Goal: Transaction & Acquisition: Download file/media

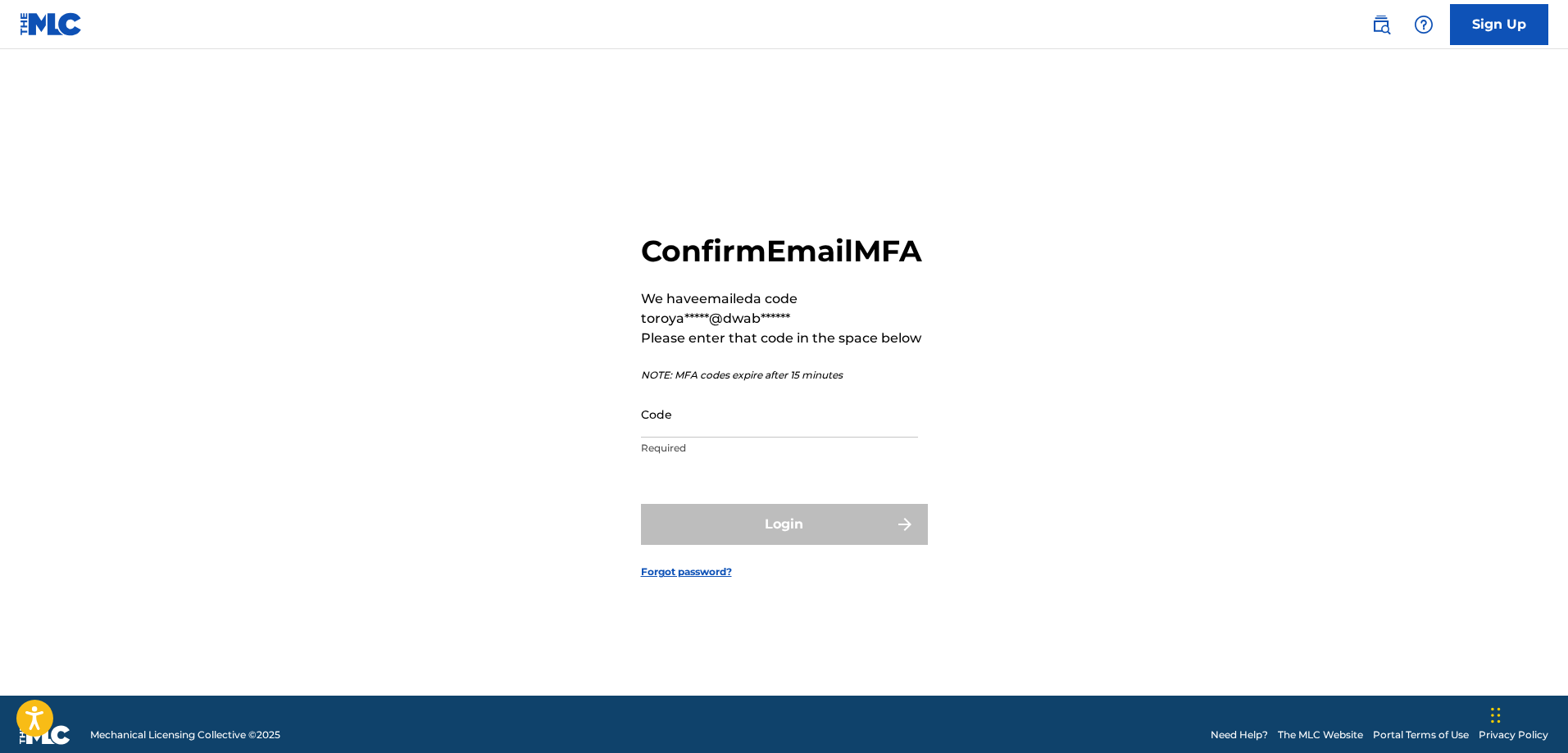
drag, startPoint x: 671, startPoint y: 444, endPoint x: 683, endPoint y: 454, distance: 15.6
click at [671, 437] on input "Code" at bounding box center [780, 414] width 277 height 47
paste input "258942"
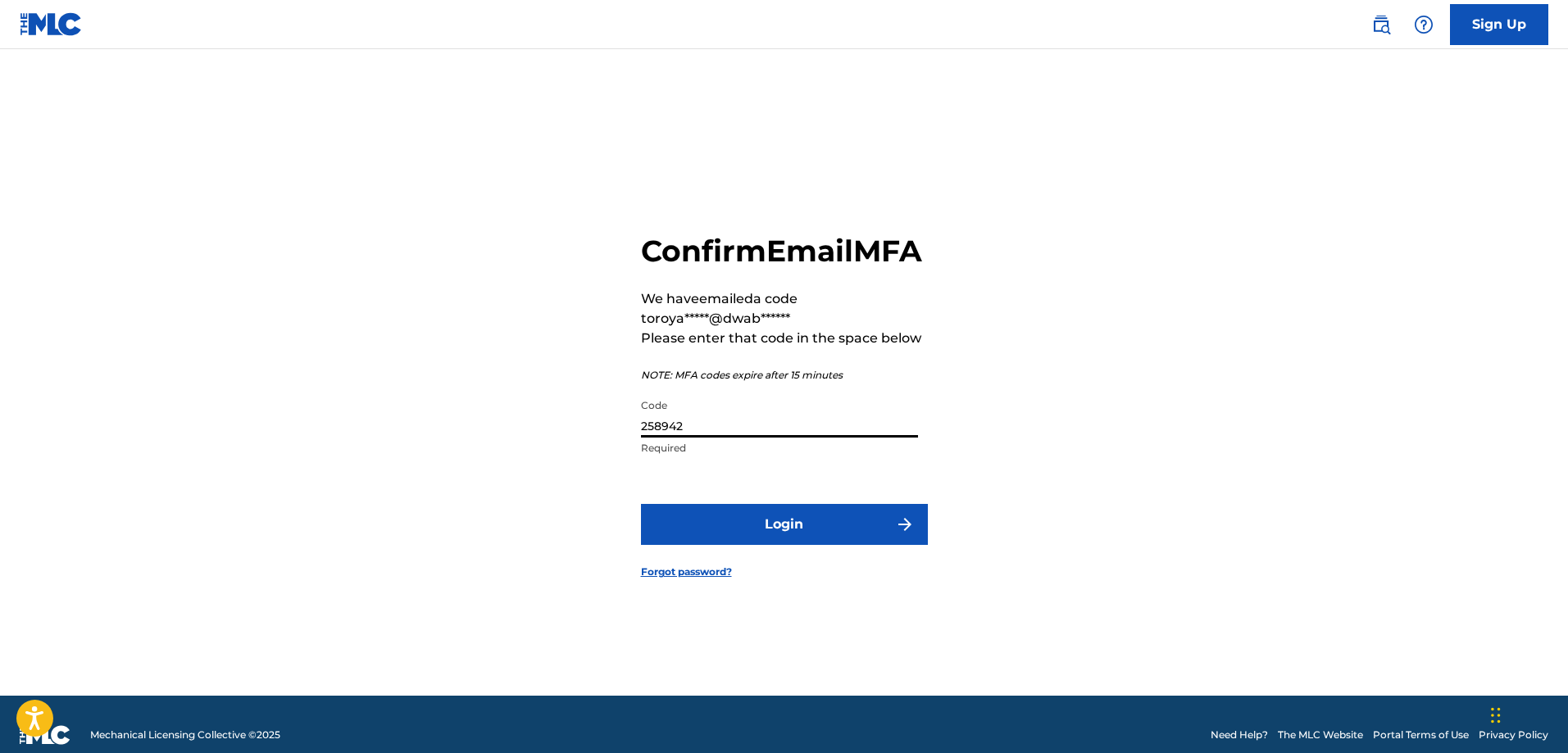
type input "258942"
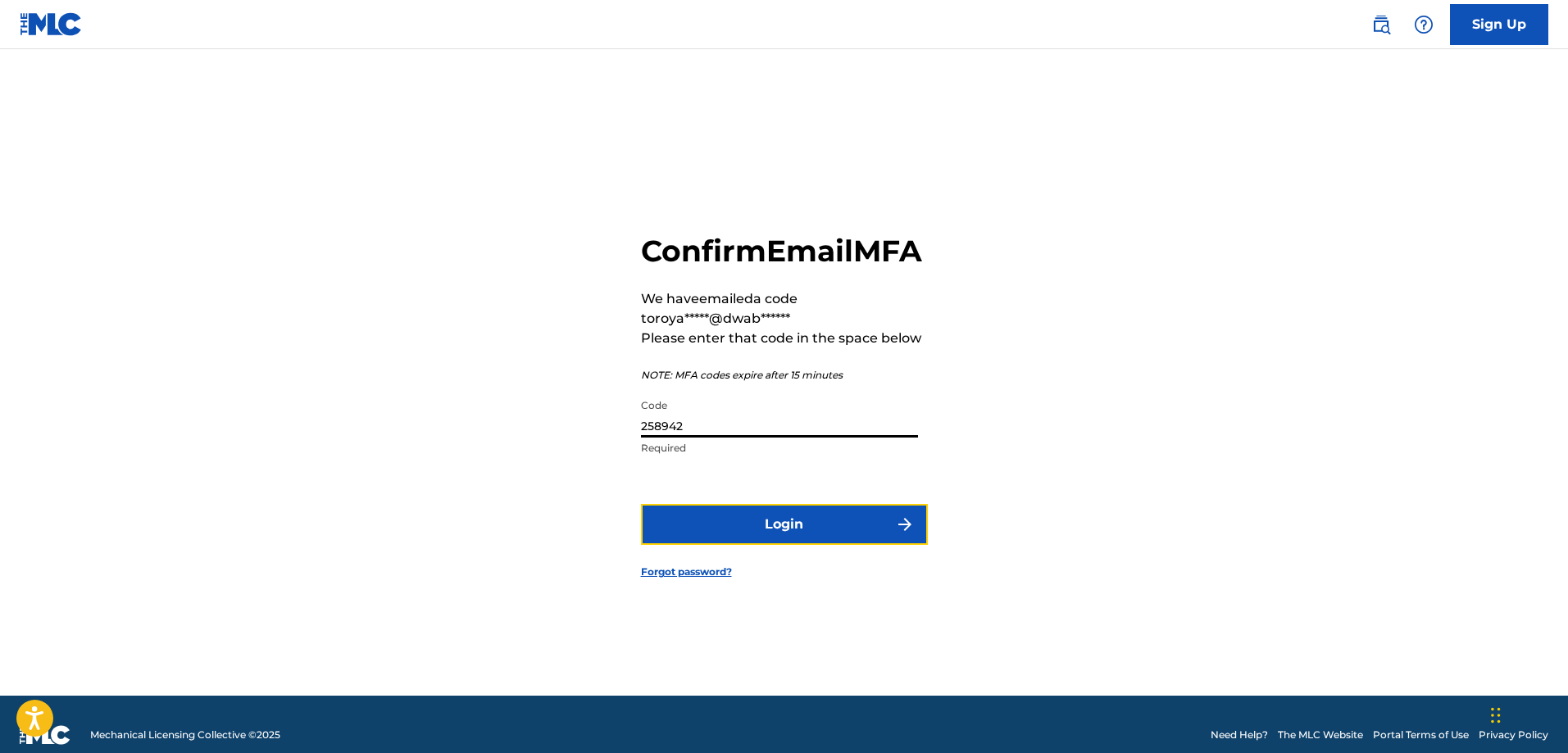
click at [751, 542] on button "Login" at bounding box center [784, 525] width 287 height 41
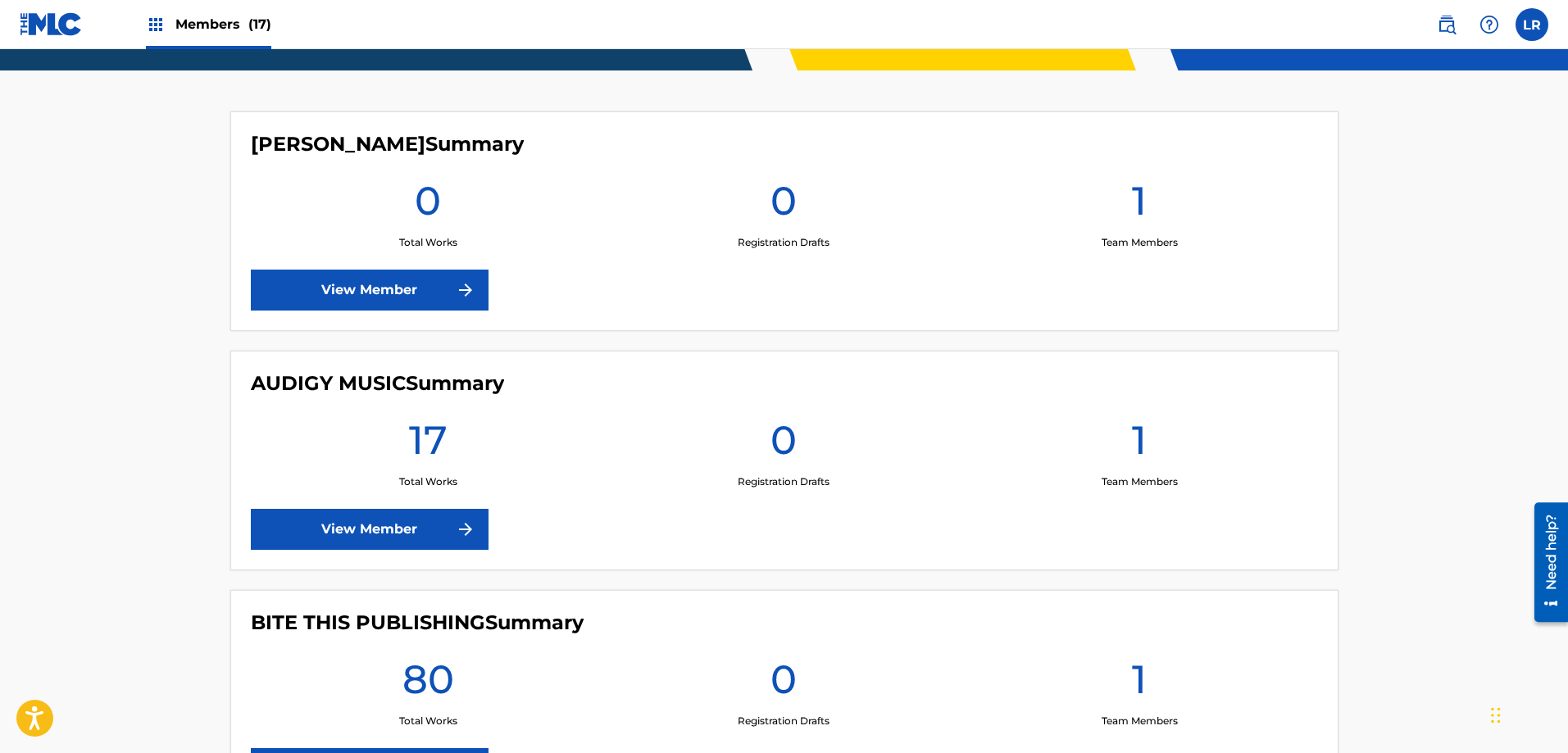
scroll to position [3528, 0]
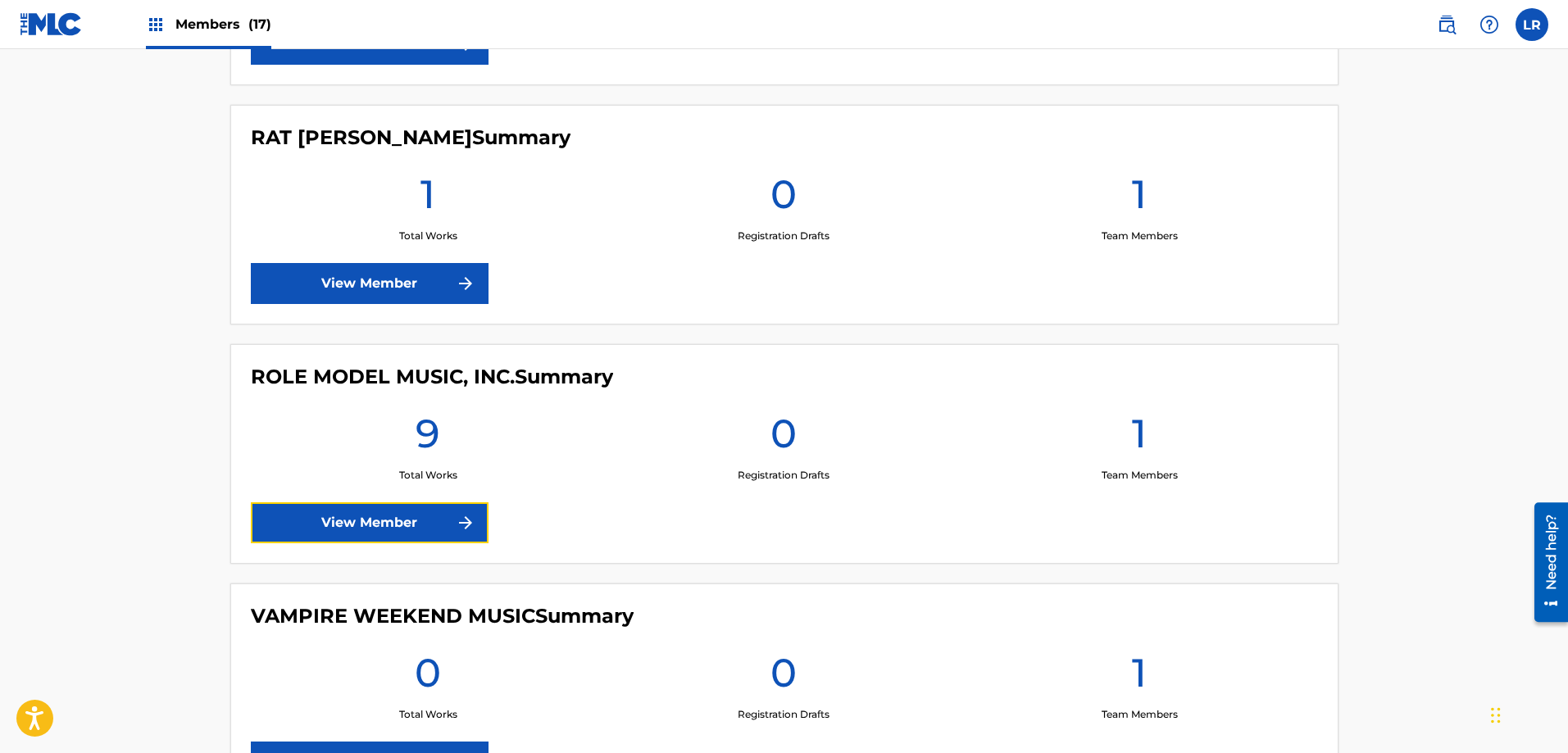
click at [342, 516] on link "View Member" at bounding box center [369, 523] width 238 height 41
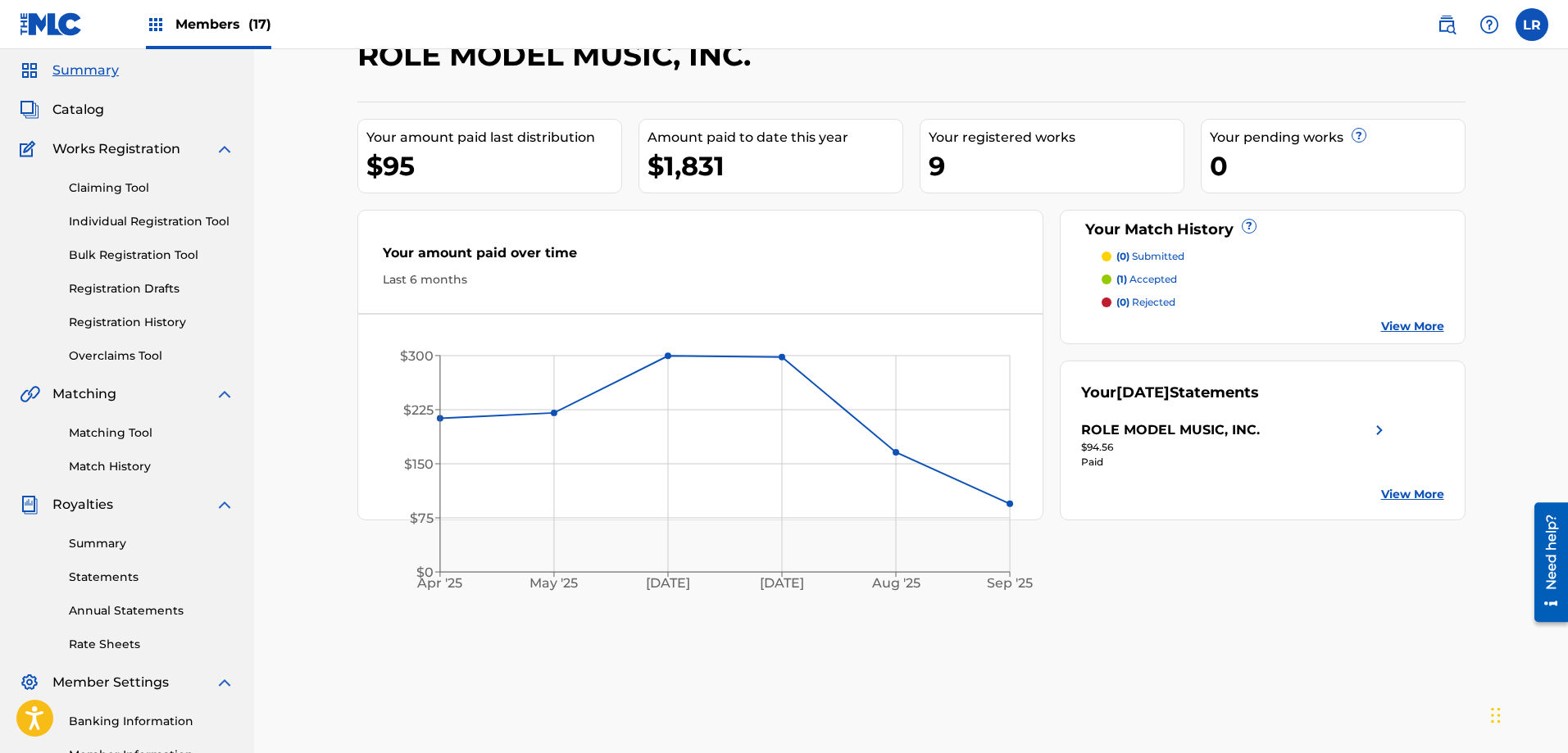
scroll to position [82, 0]
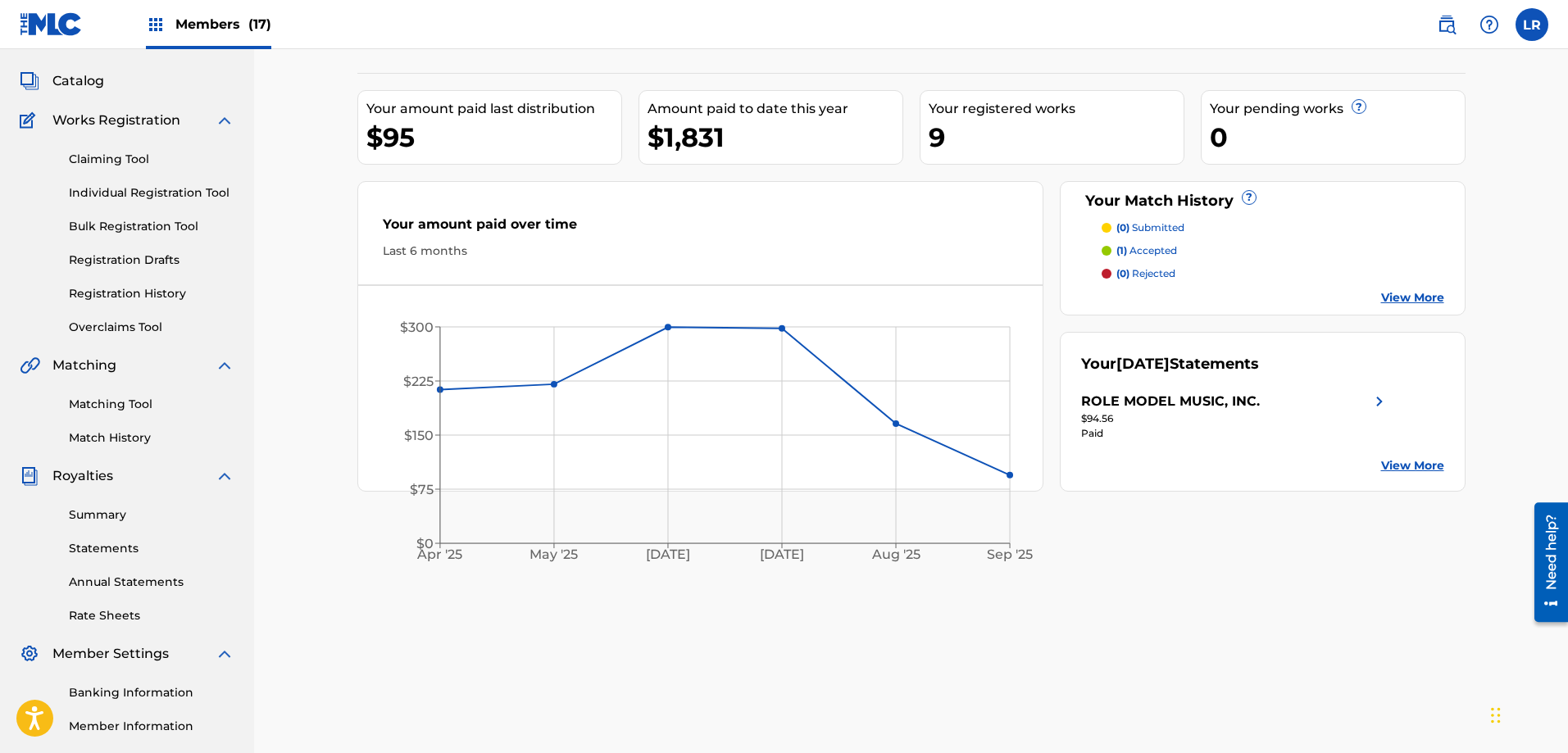
click at [107, 551] on link "Statements" at bounding box center [151, 548] width 165 height 17
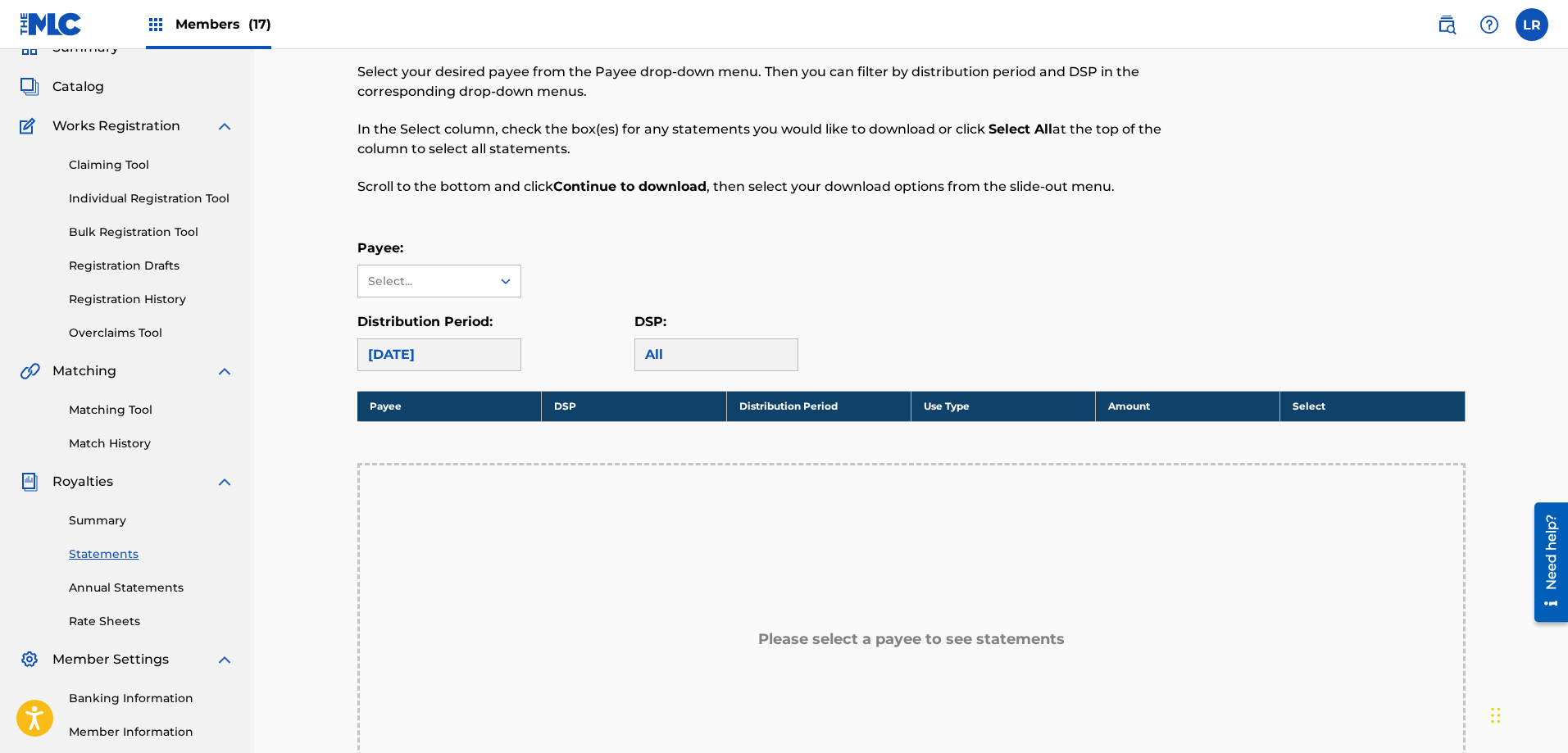
scroll to position [246, 0]
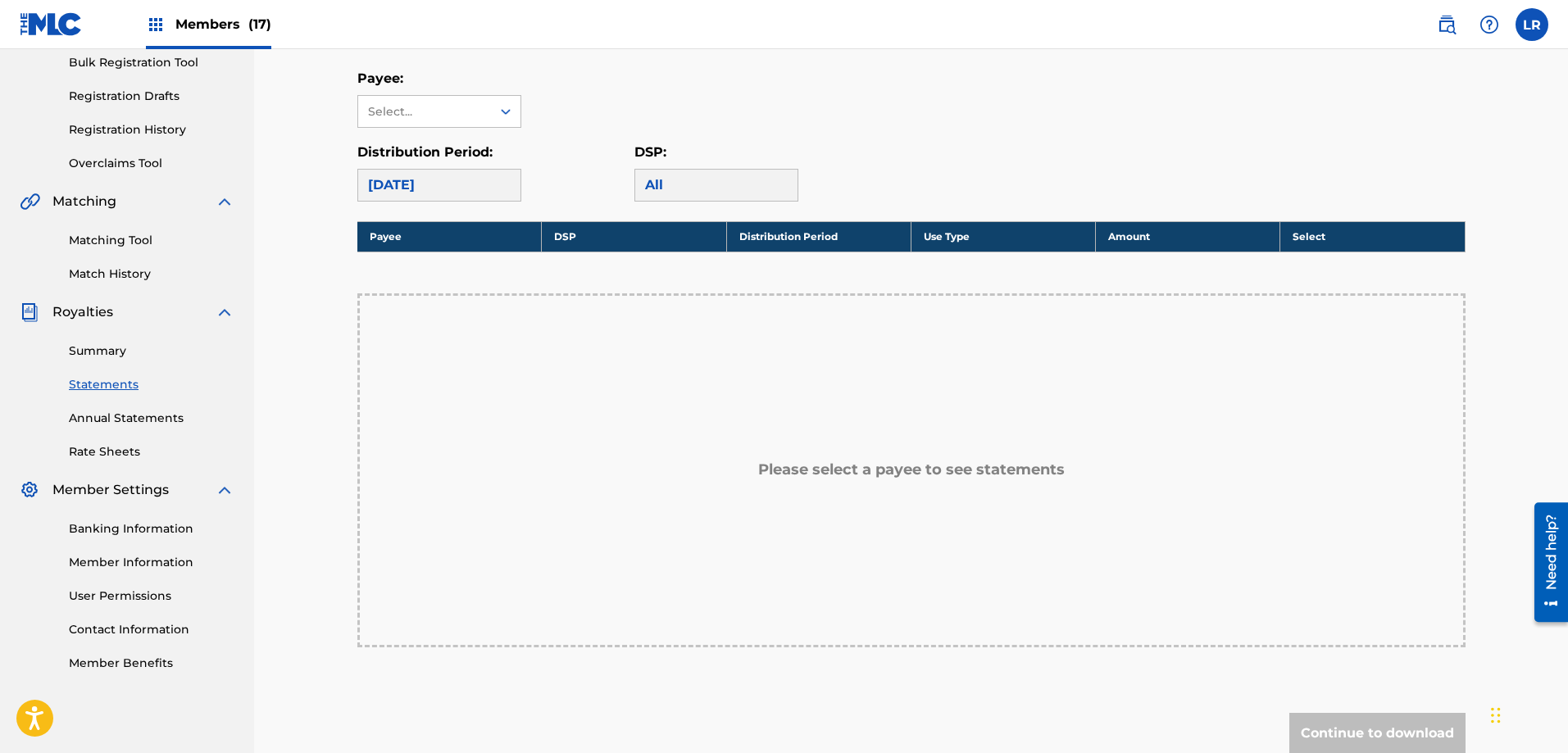
click at [501, 180] on div "[DATE]" at bounding box center [439, 185] width 164 height 33
click at [498, 120] on div at bounding box center [505, 111] width 30 height 30
click at [397, 165] on div "ROLE MODEL MUSIC, INC." at bounding box center [439, 158] width 162 height 61
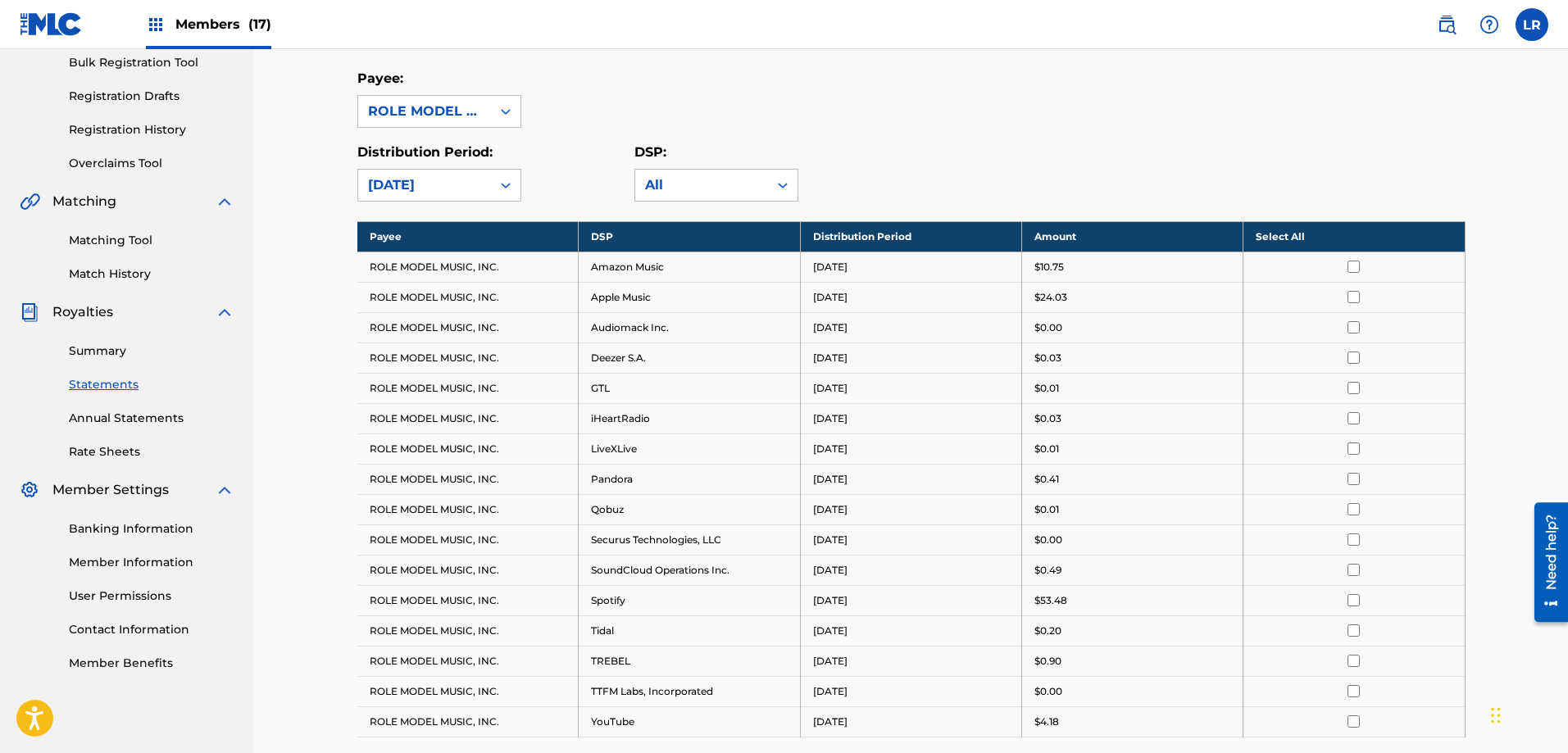
click at [286, 333] on div "Royalty Statements Select your desired payee from the Payee drop-down menu. The…" at bounding box center [911, 376] width 1314 height 1147
click at [488, 187] on div "[DATE]" at bounding box center [425, 185] width 132 height 31
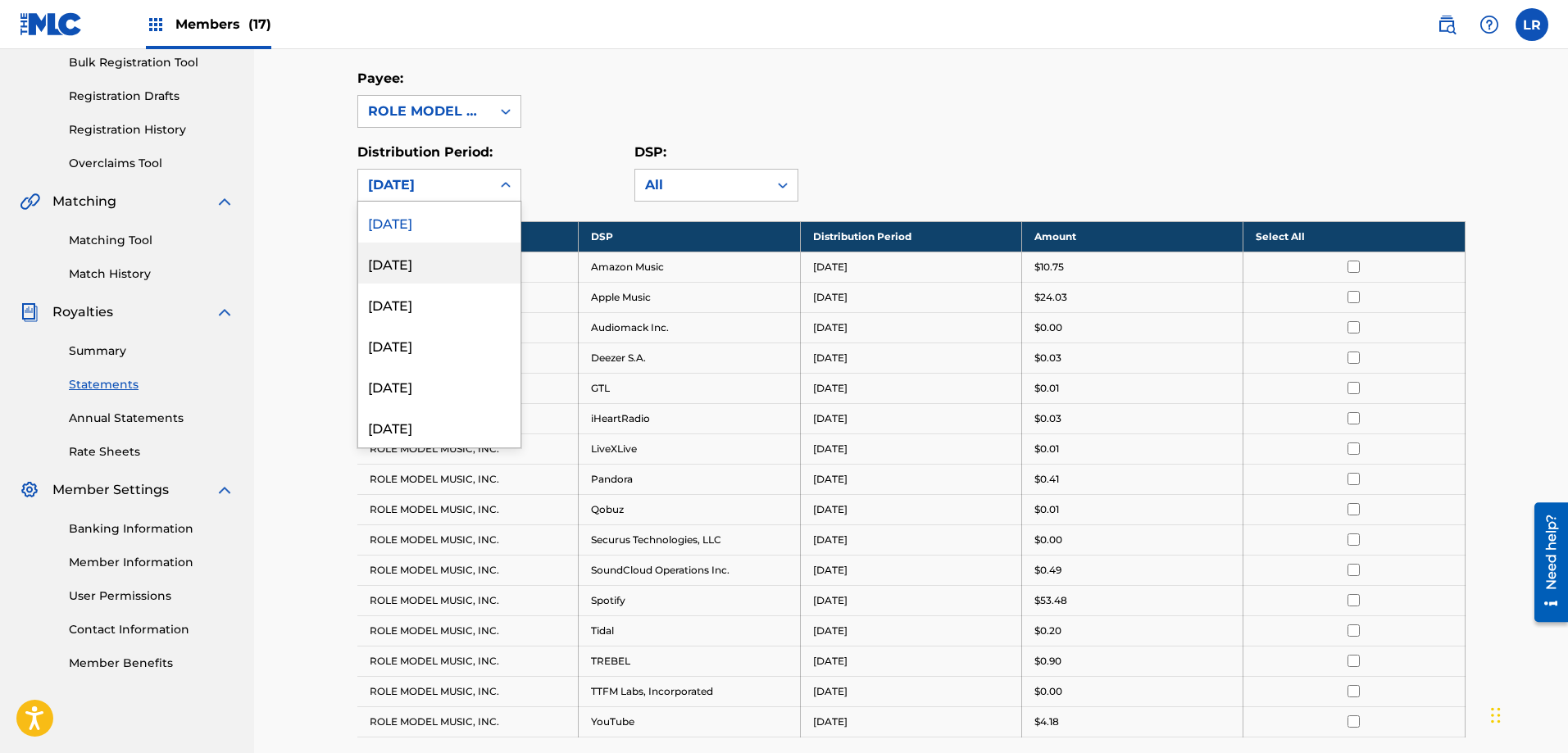
click at [409, 264] on div "[DATE]" at bounding box center [439, 263] width 162 height 41
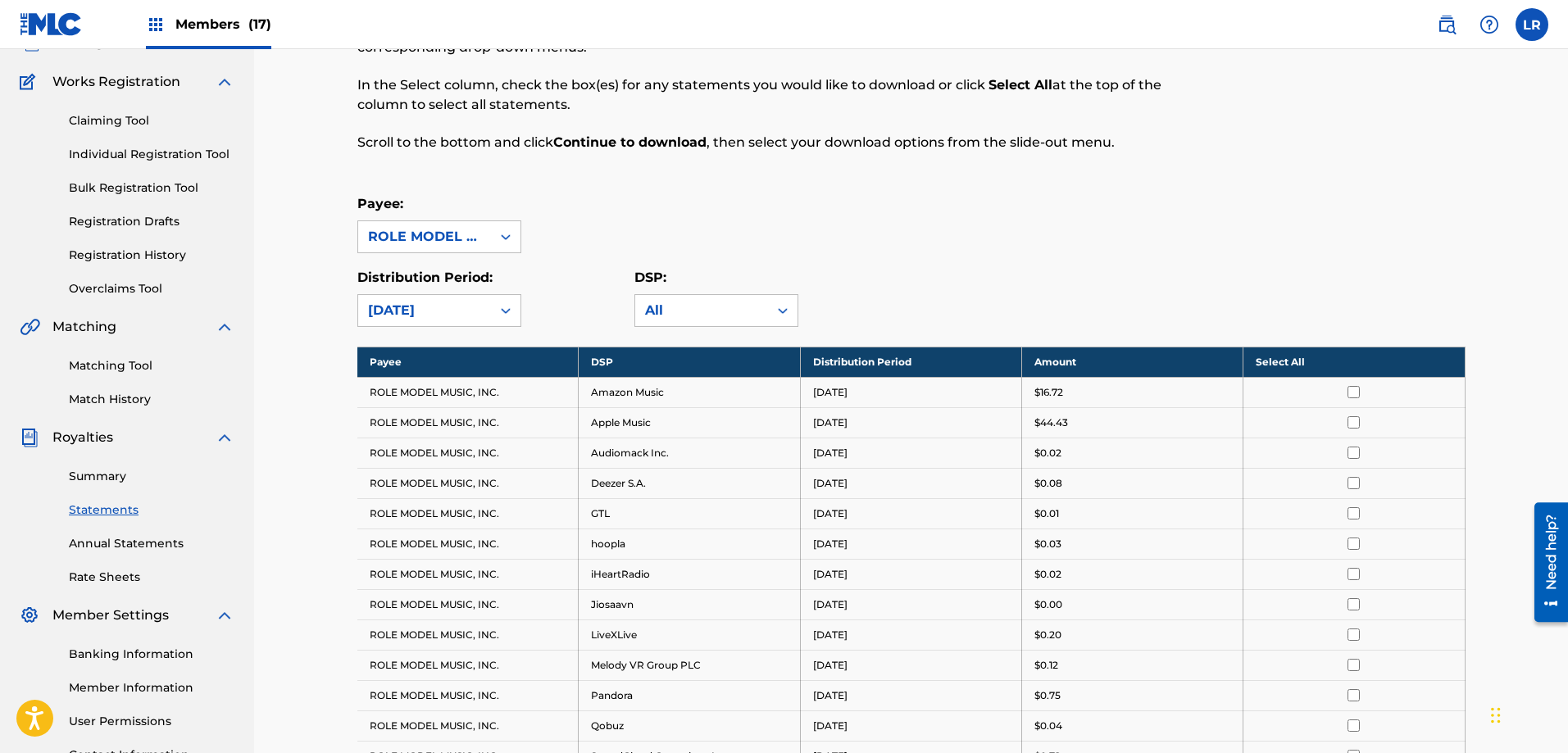
scroll to position [0, 0]
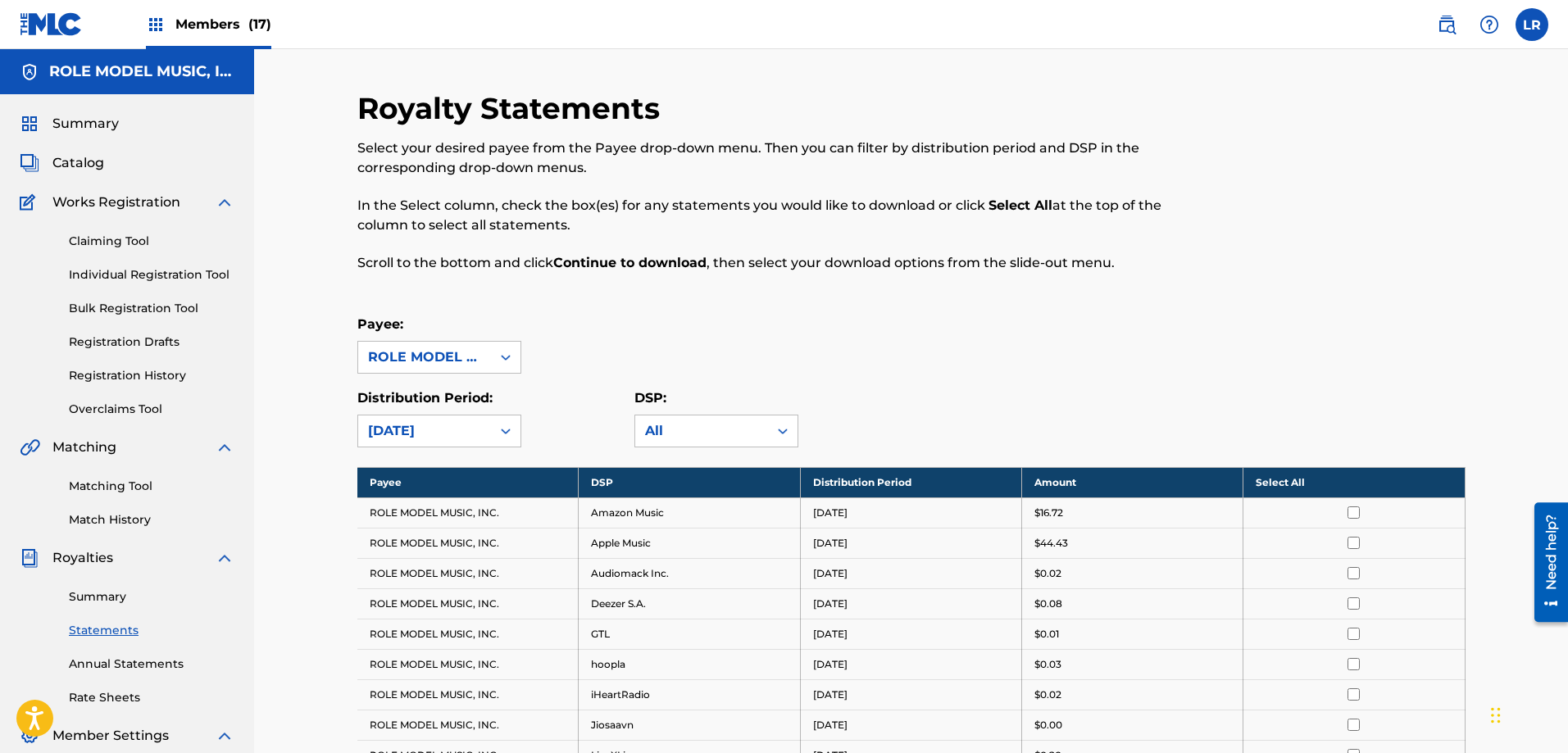
click at [1353, 514] on input "checkbox" at bounding box center [1354, 512] width 13 height 13
click at [1352, 512] on input "checkbox" at bounding box center [1354, 512] width 13 height 13
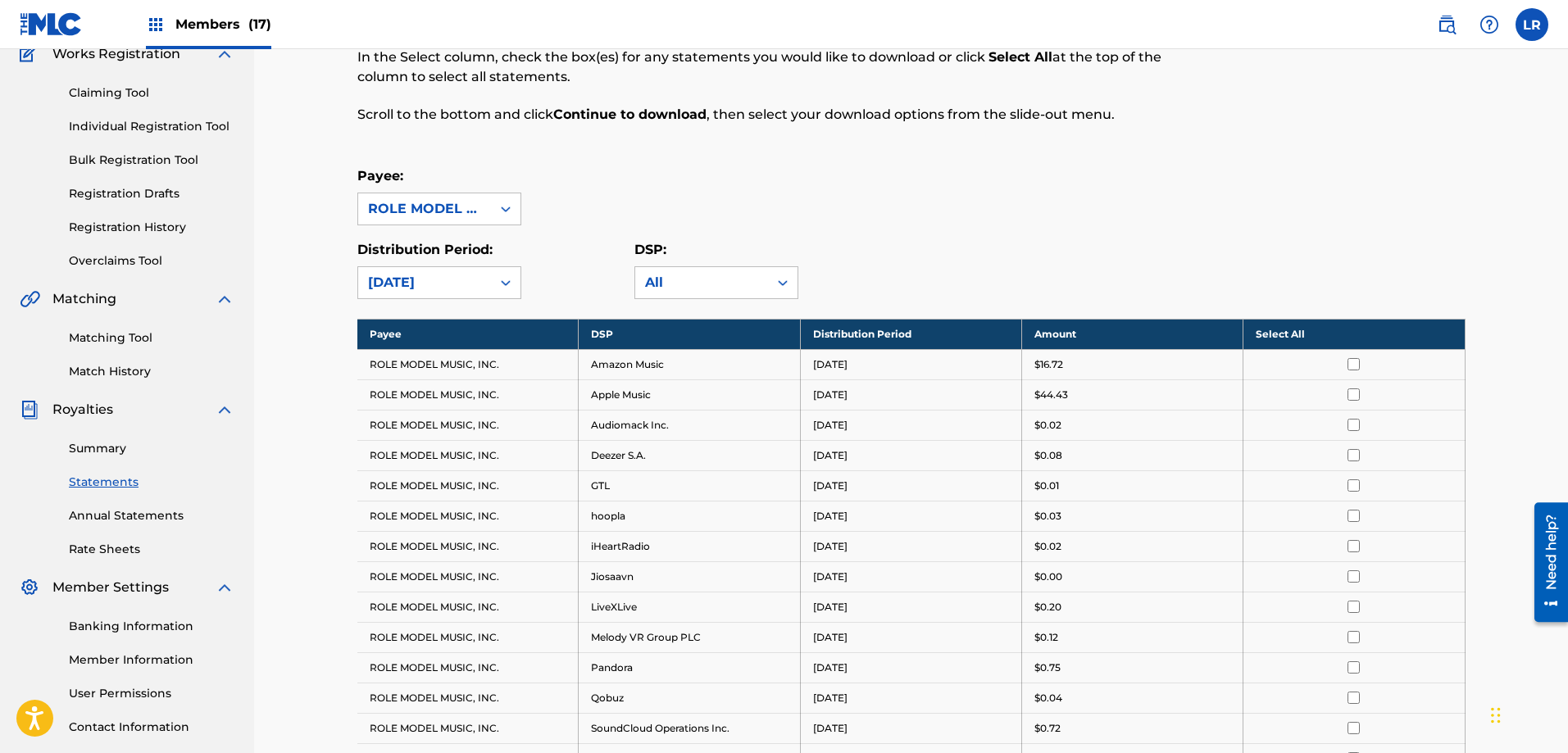
scroll to position [164, 0]
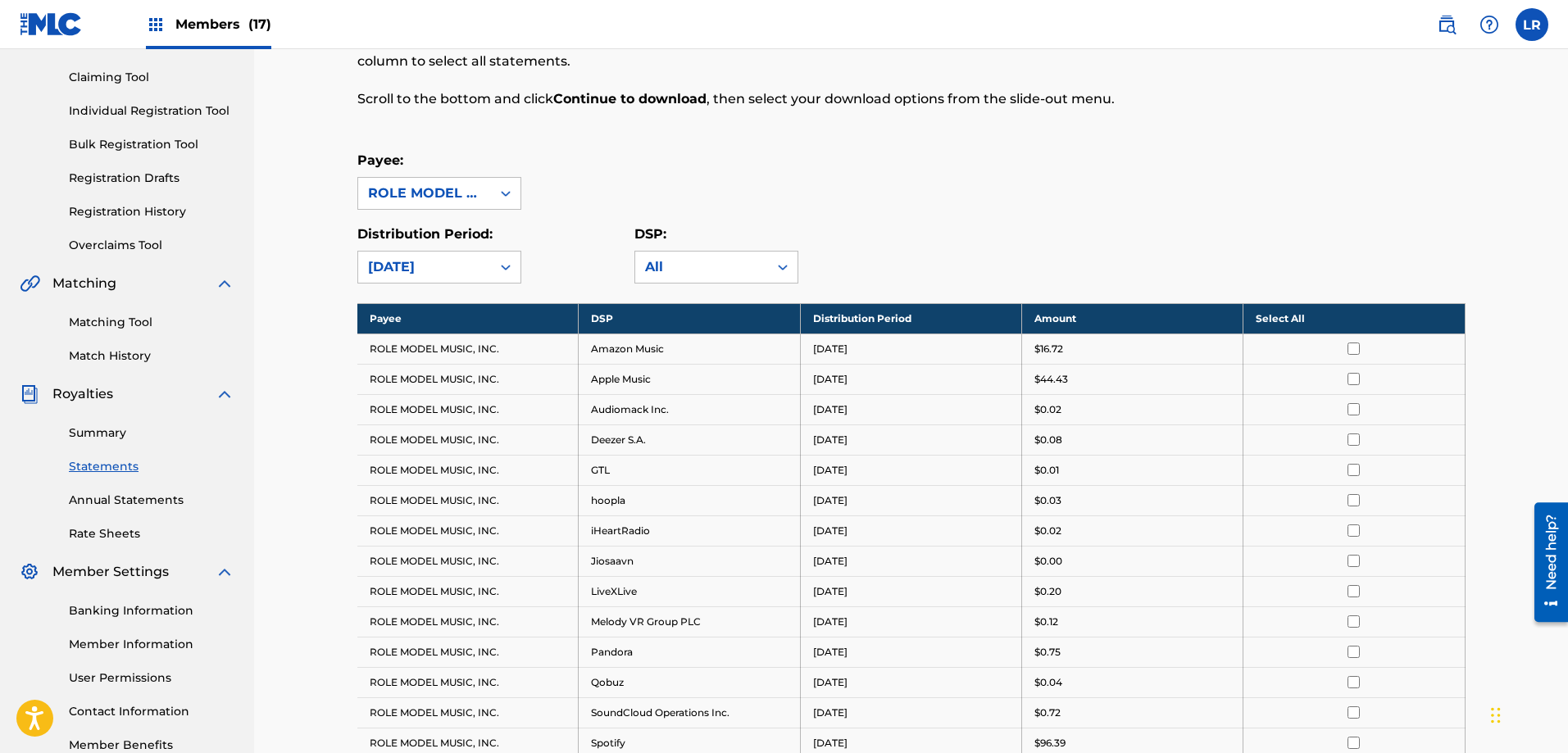
click at [1265, 314] on th "Select All" at bounding box center [1353, 318] width 221 height 30
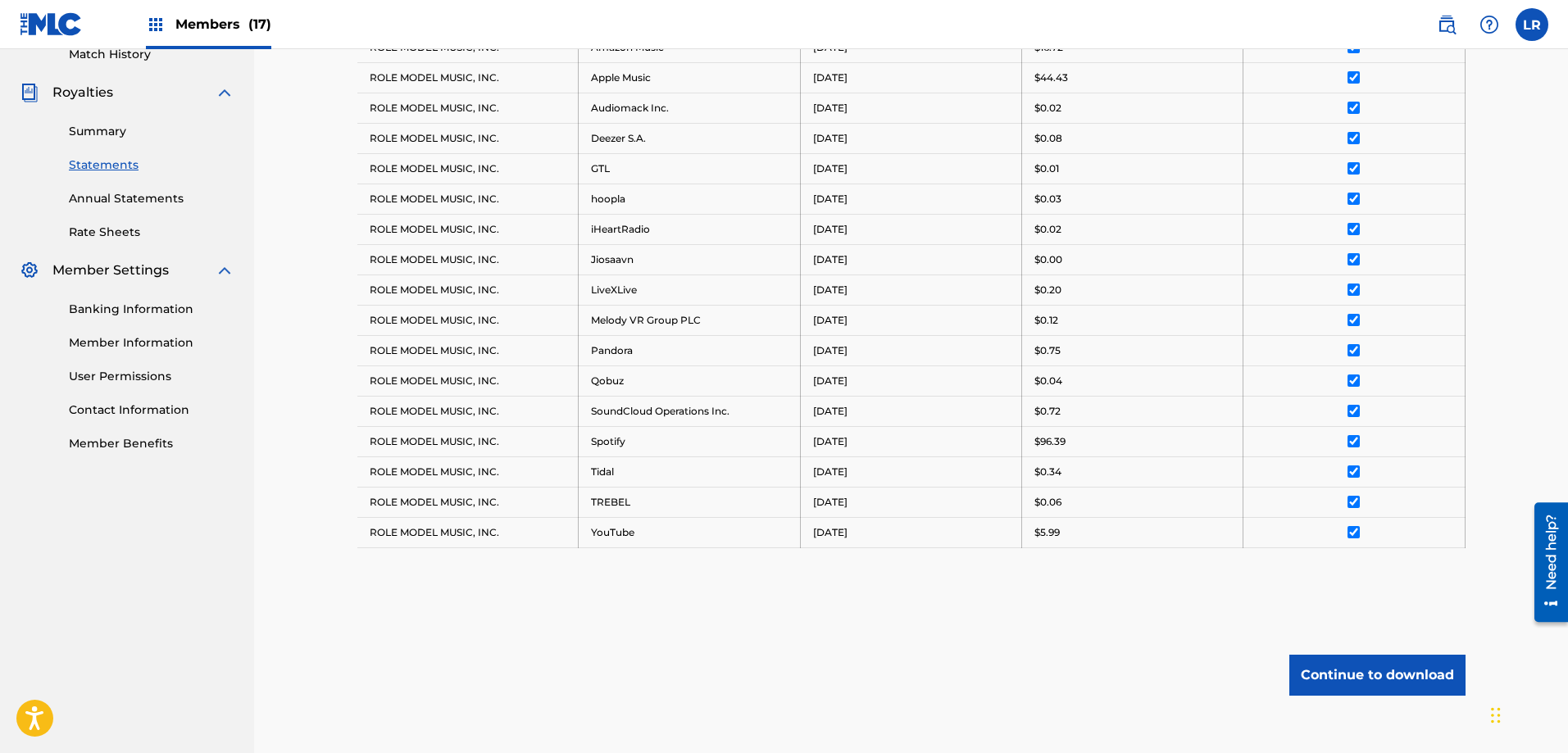
scroll to position [553, 0]
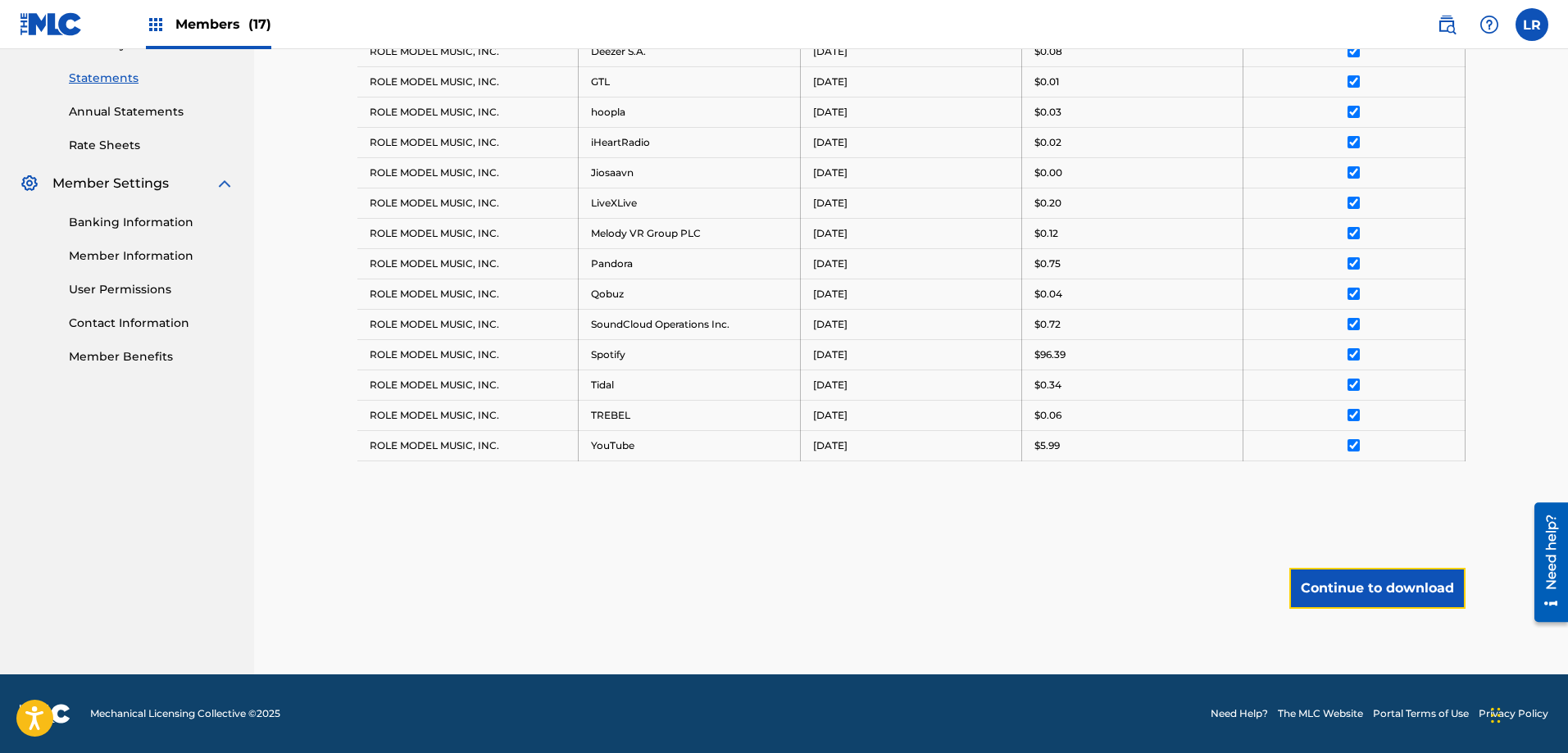
click at [1351, 591] on button "Continue to download" at bounding box center [1377, 588] width 176 height 41
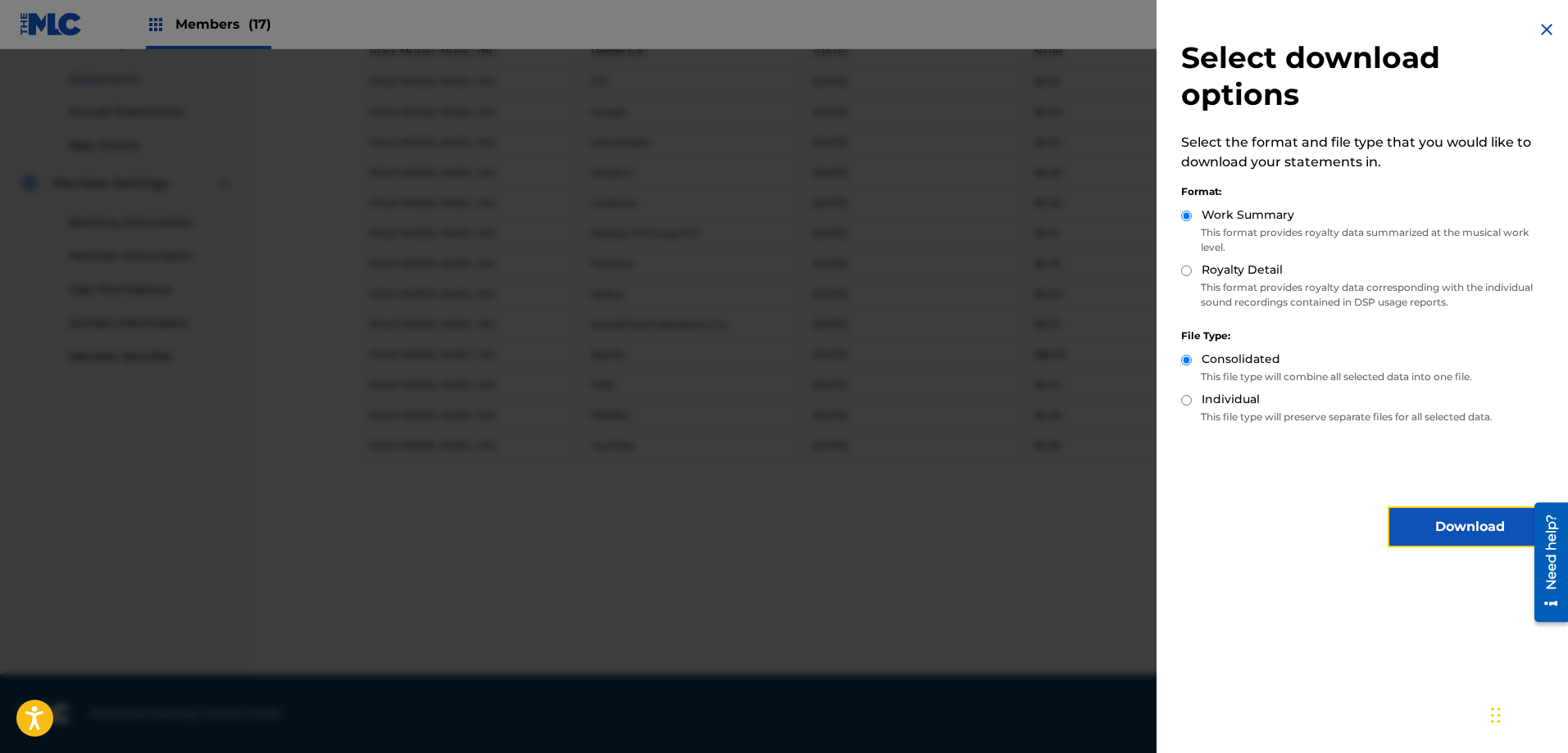
click at [1438, 536] on button "Download" at bounding box center [1470, 527] width 164 height 41
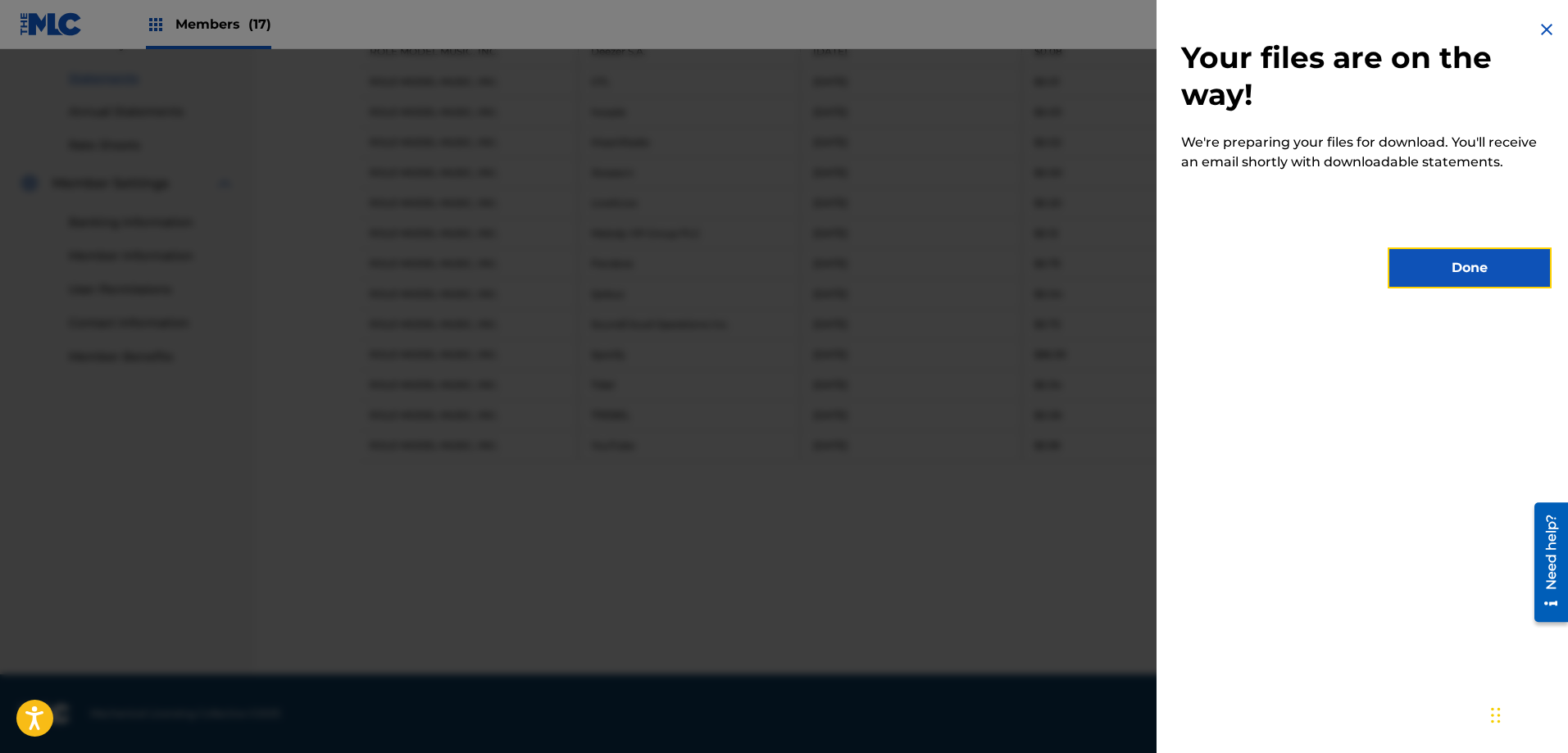
click at [1440, 262] on button "Done" at bounding box center [1470, 268] width 164 height 41
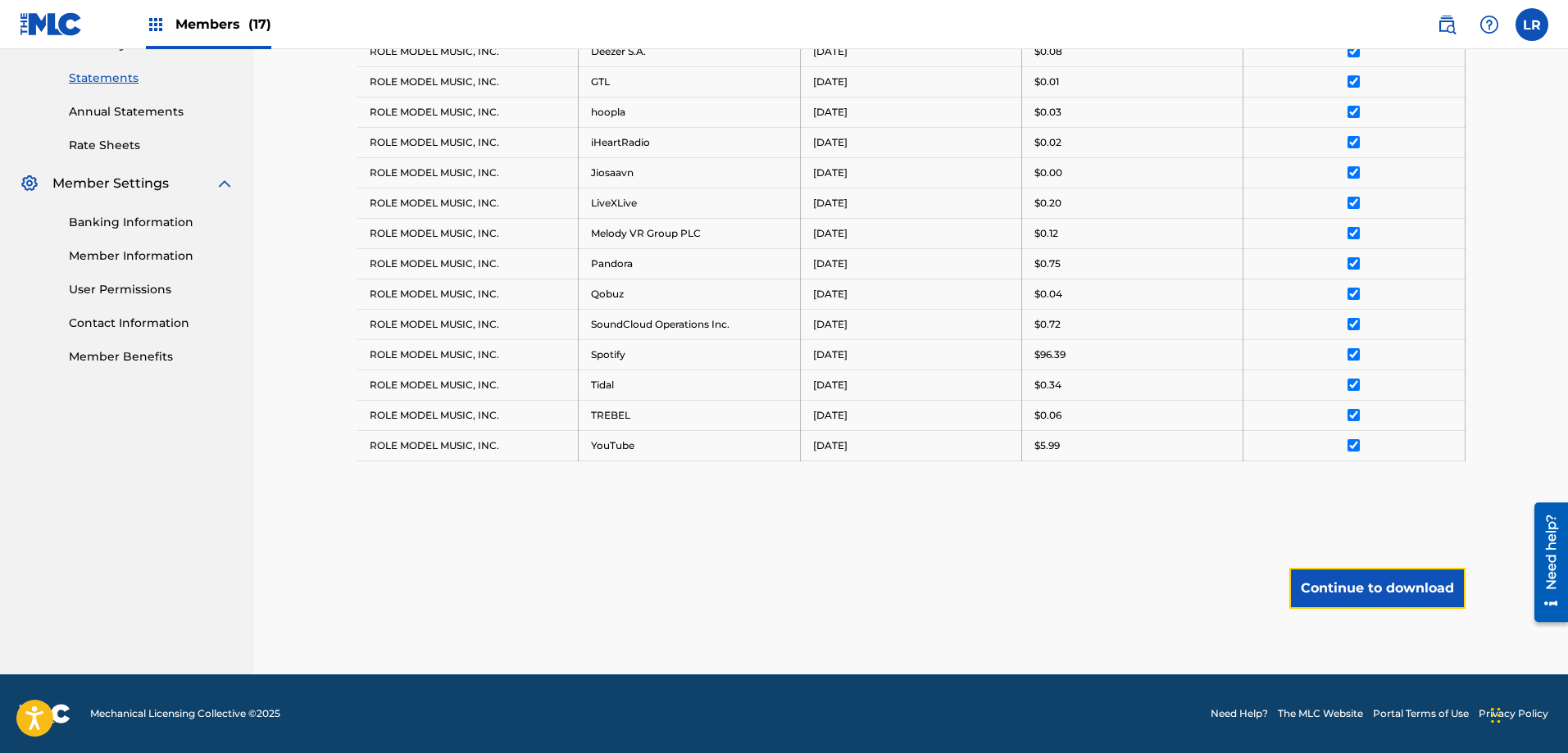
click at [1358, 586] on button "Continue to download" at bounding box center [1377, 588] width 176 height 41
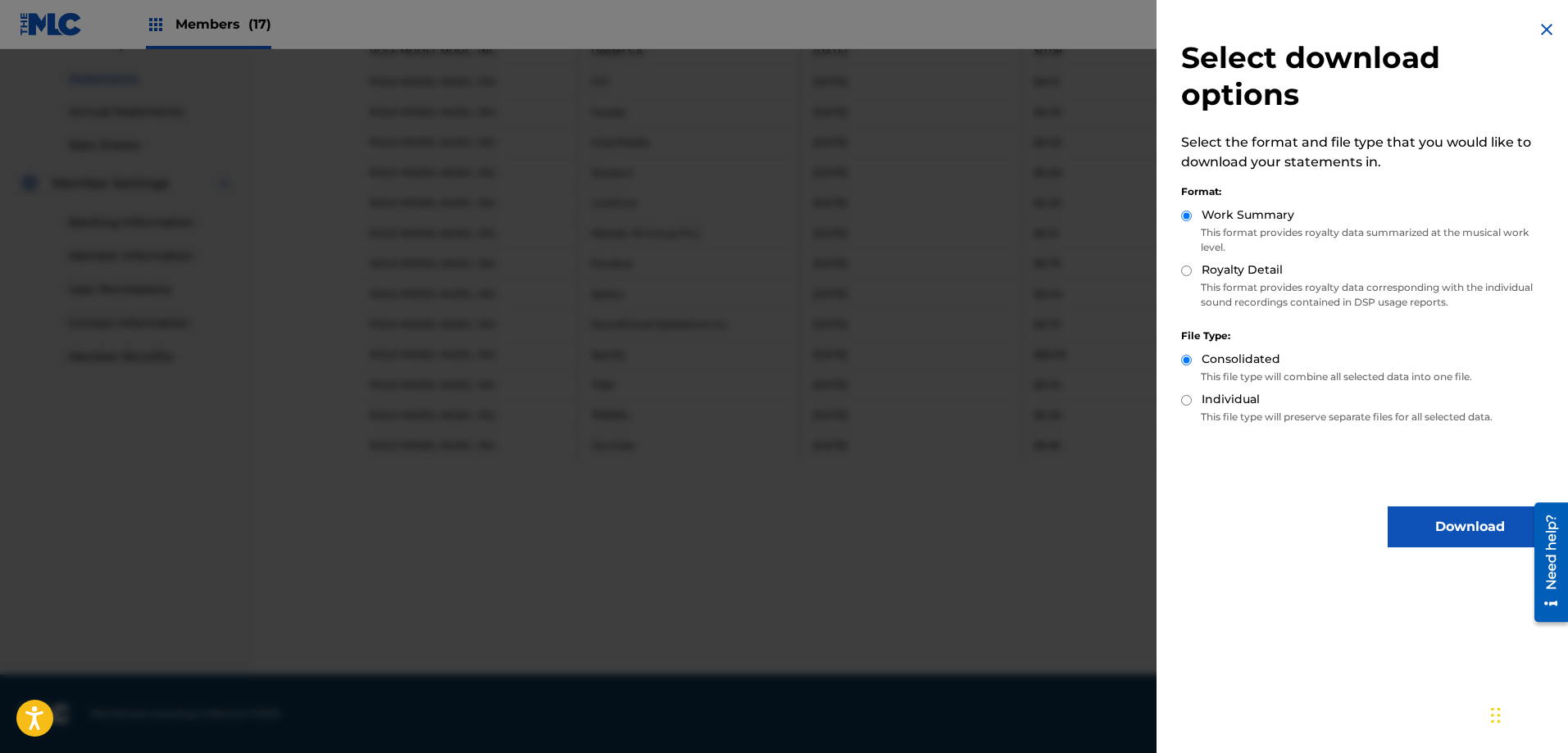
click at [1182, 267] on input "Royalty Detail" at bounding box center [1187, 271] width 11 height 11
radio input "true"
click at [1427, 536] on button "Download" at bounding box center [1470, 527] width 164 height 41
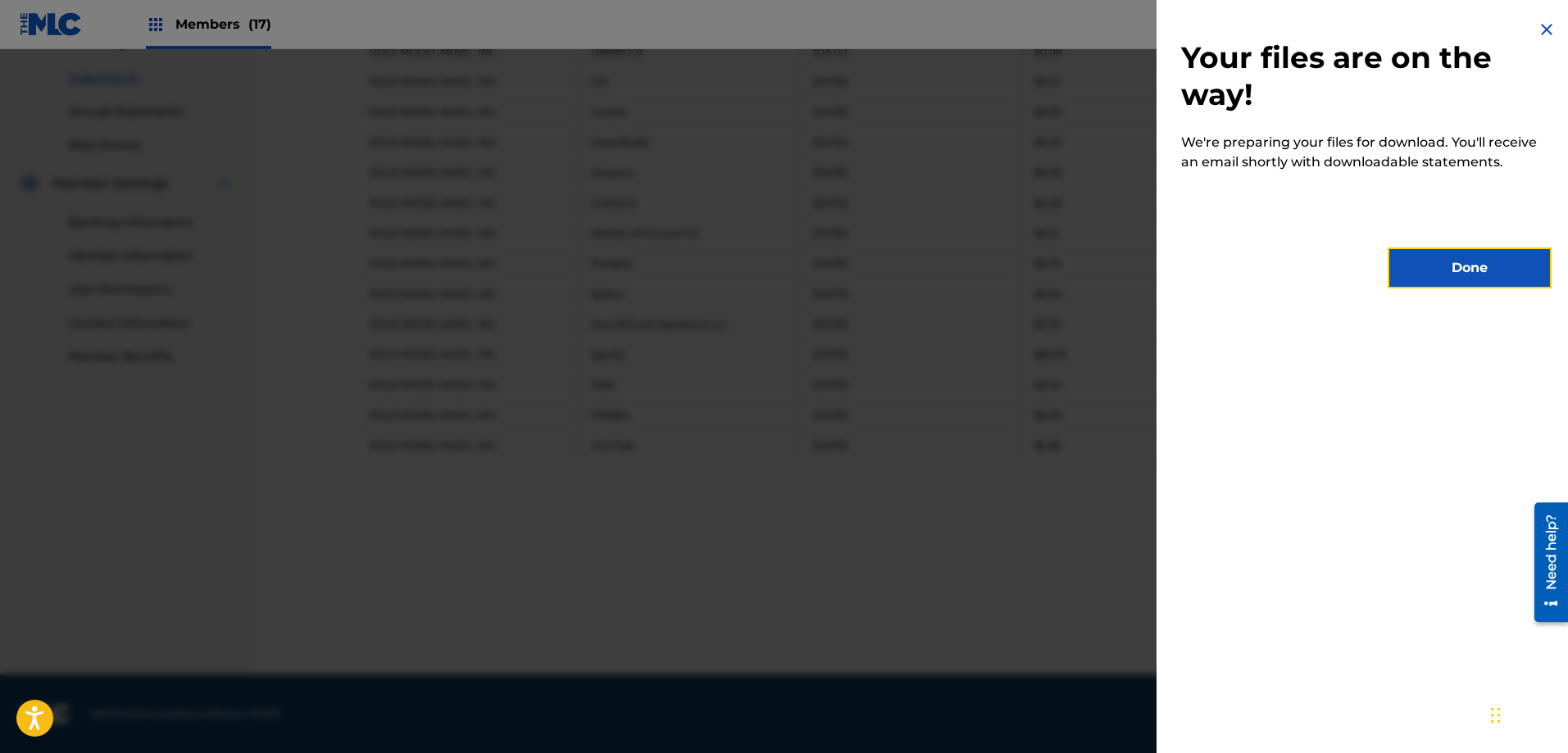
click at [1439, 270] on button "Done" at bounding box center [1470, 268] width 164 height 41
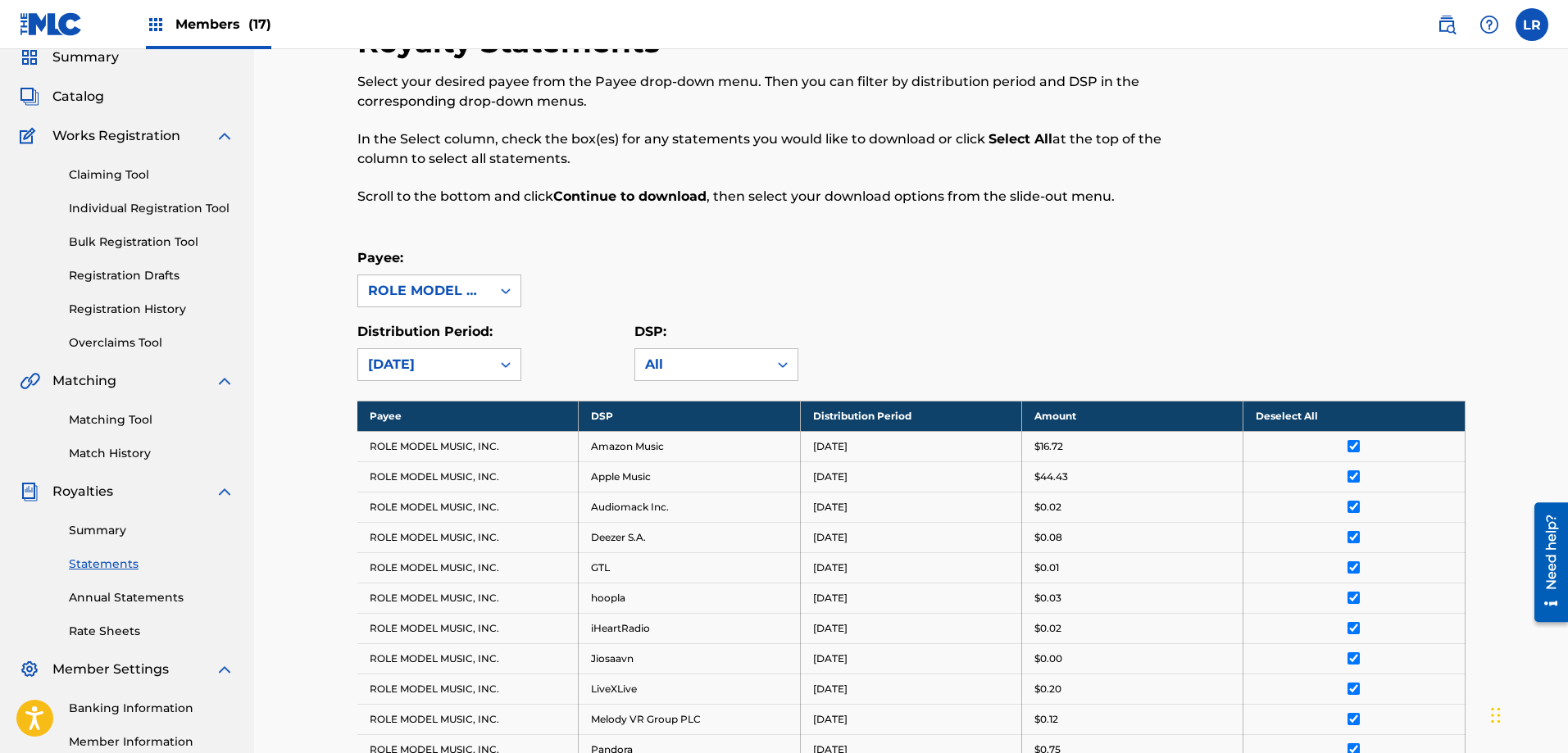
scroll to position [0, 0]
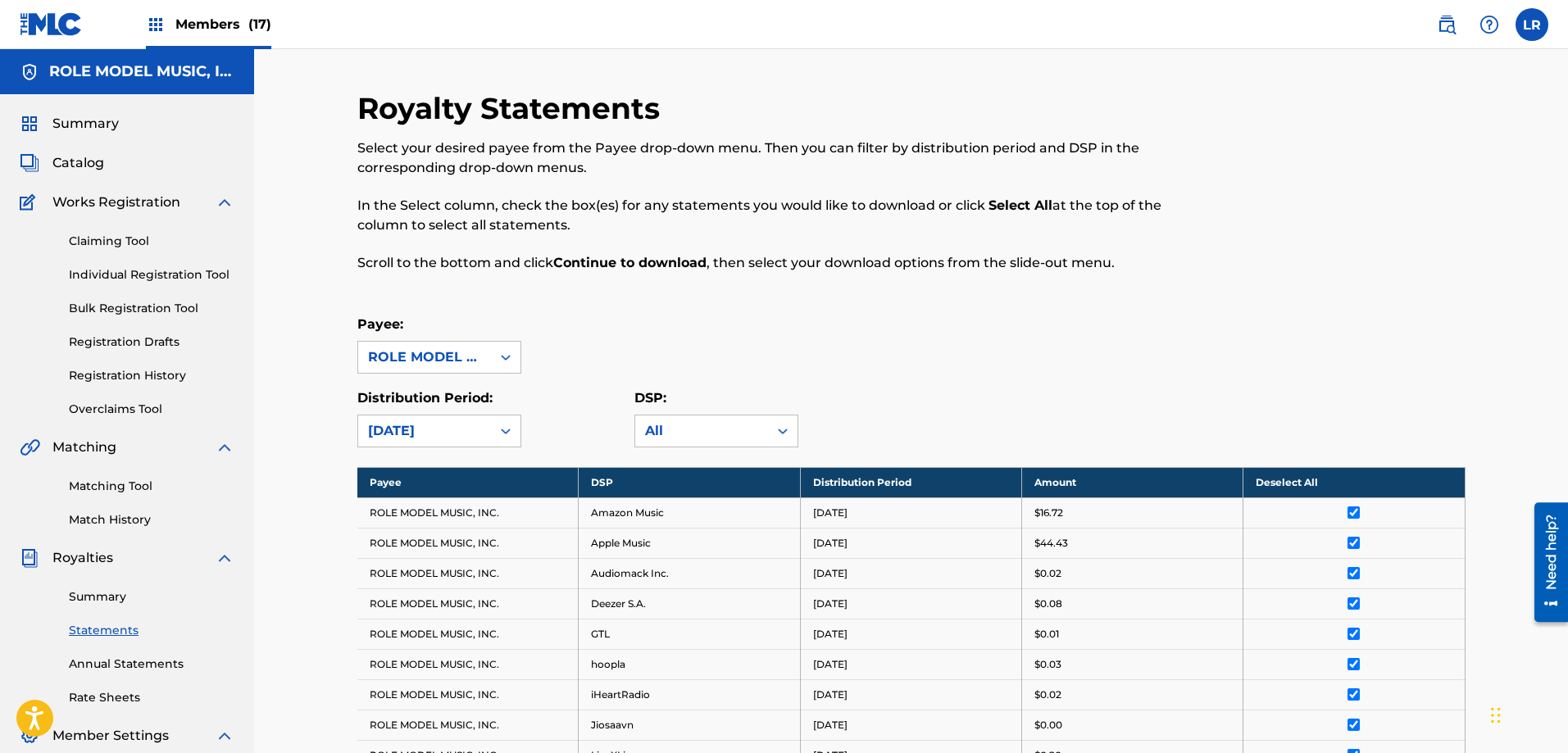
click at [468, 434] on div "[DATE]" at bounding box center [425, 431] width 113 height 20
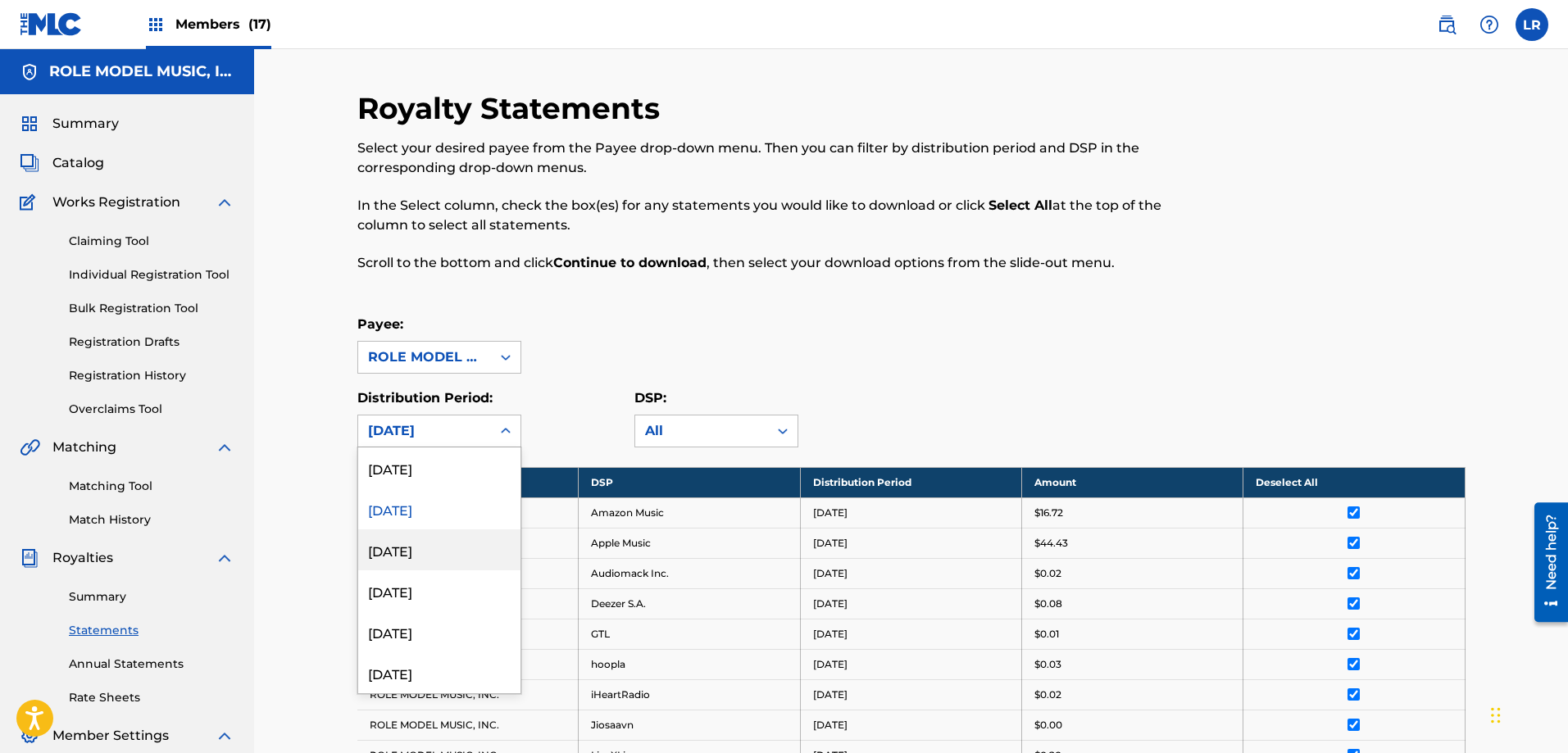
click at [398, 549] on div "[DATE]" at bounding box center [439, 550] width 162 height 41
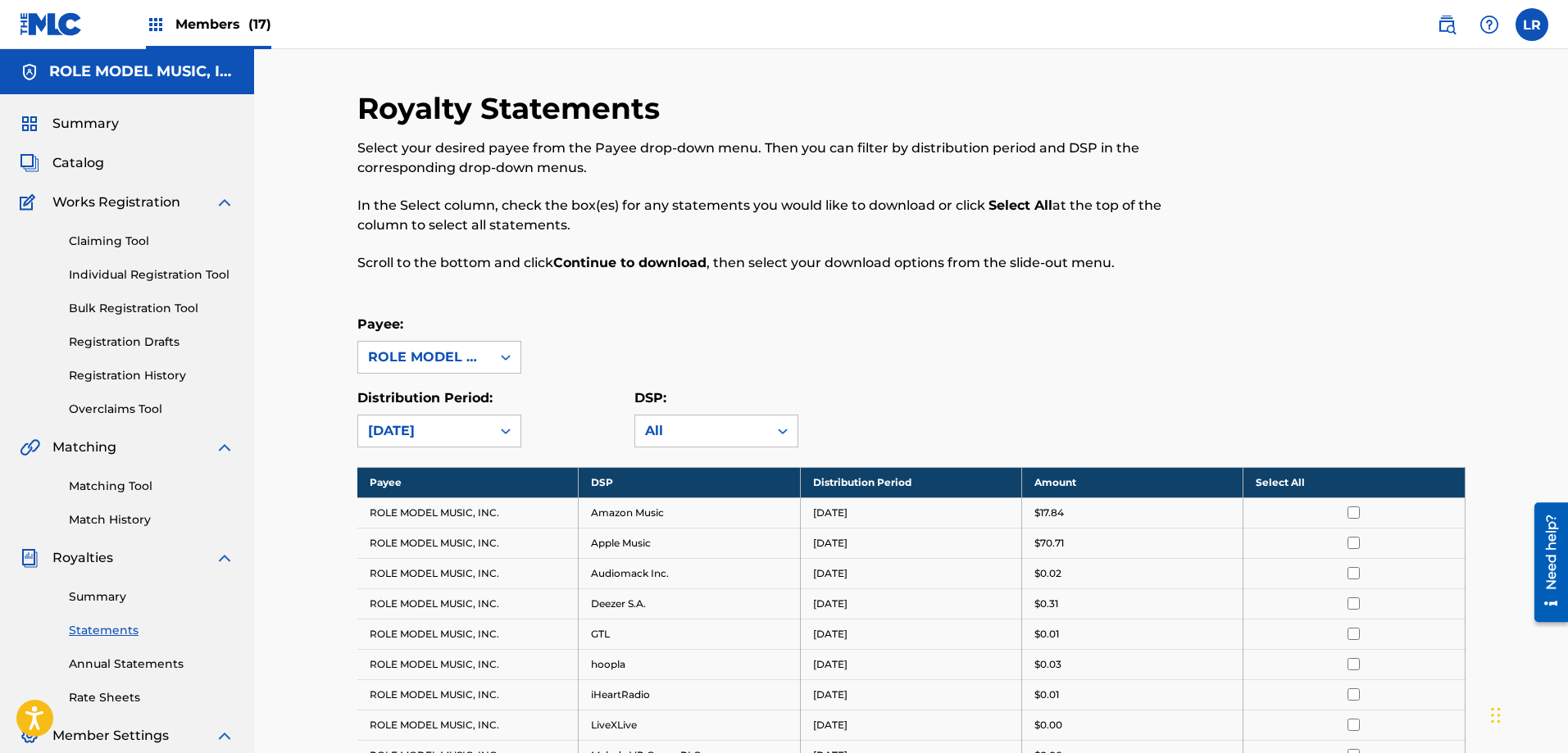
click at [1275, 486] on th "Select All" at bounding box center [1353, 482] width 221 height 30
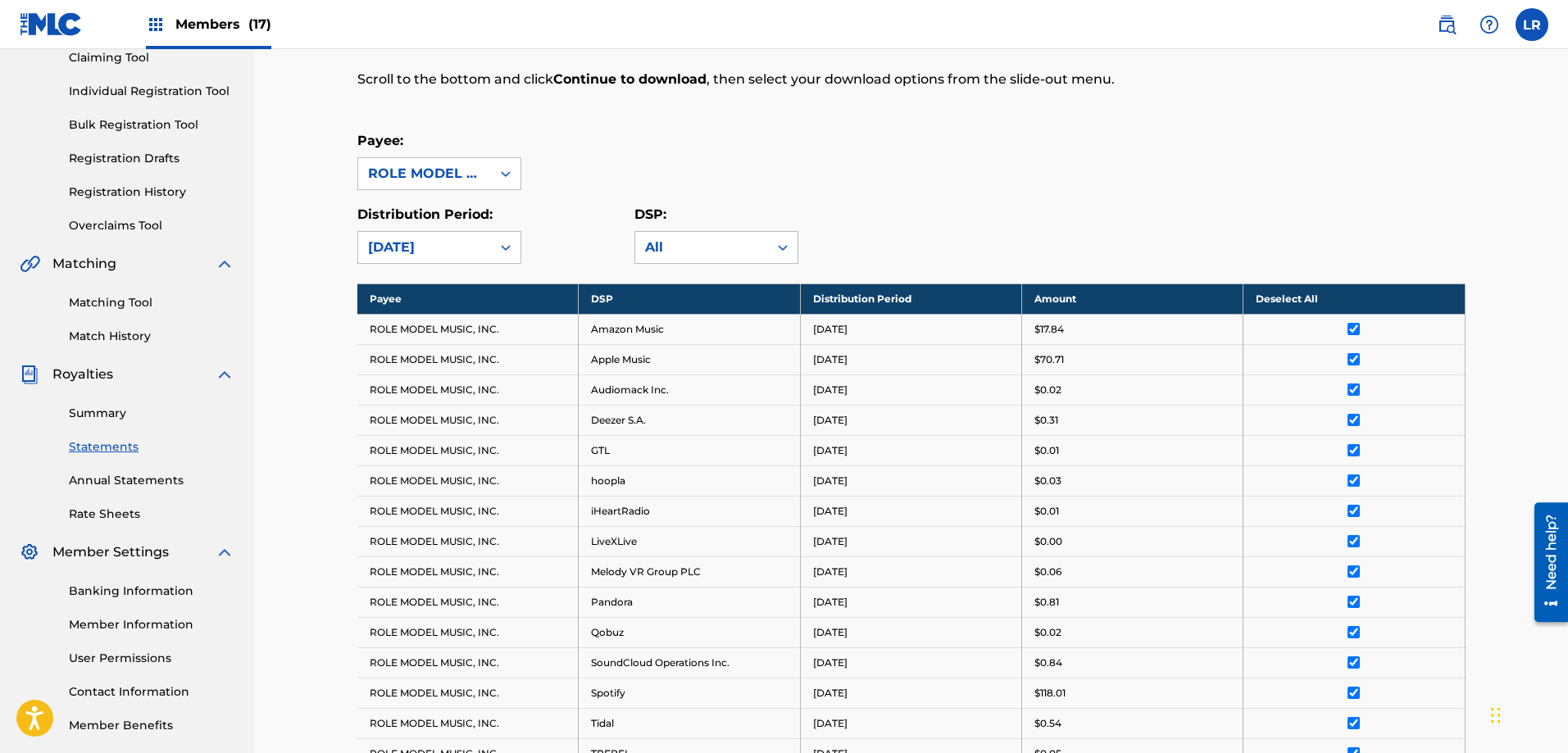
scroll to position [522, 0]
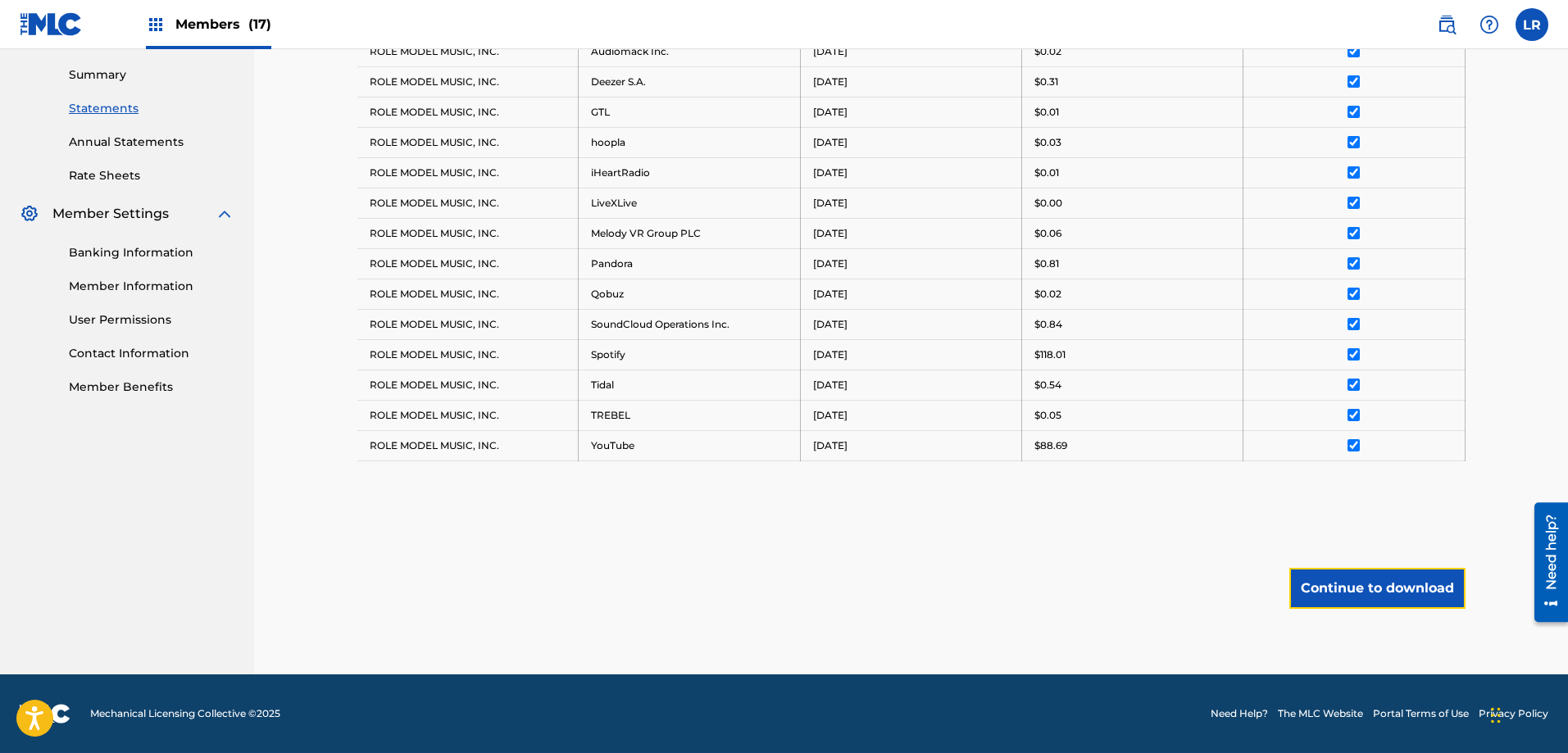
click at [1348, 585] on button "Continue to download" at bounding box center [1377, 588] width 176 height 41
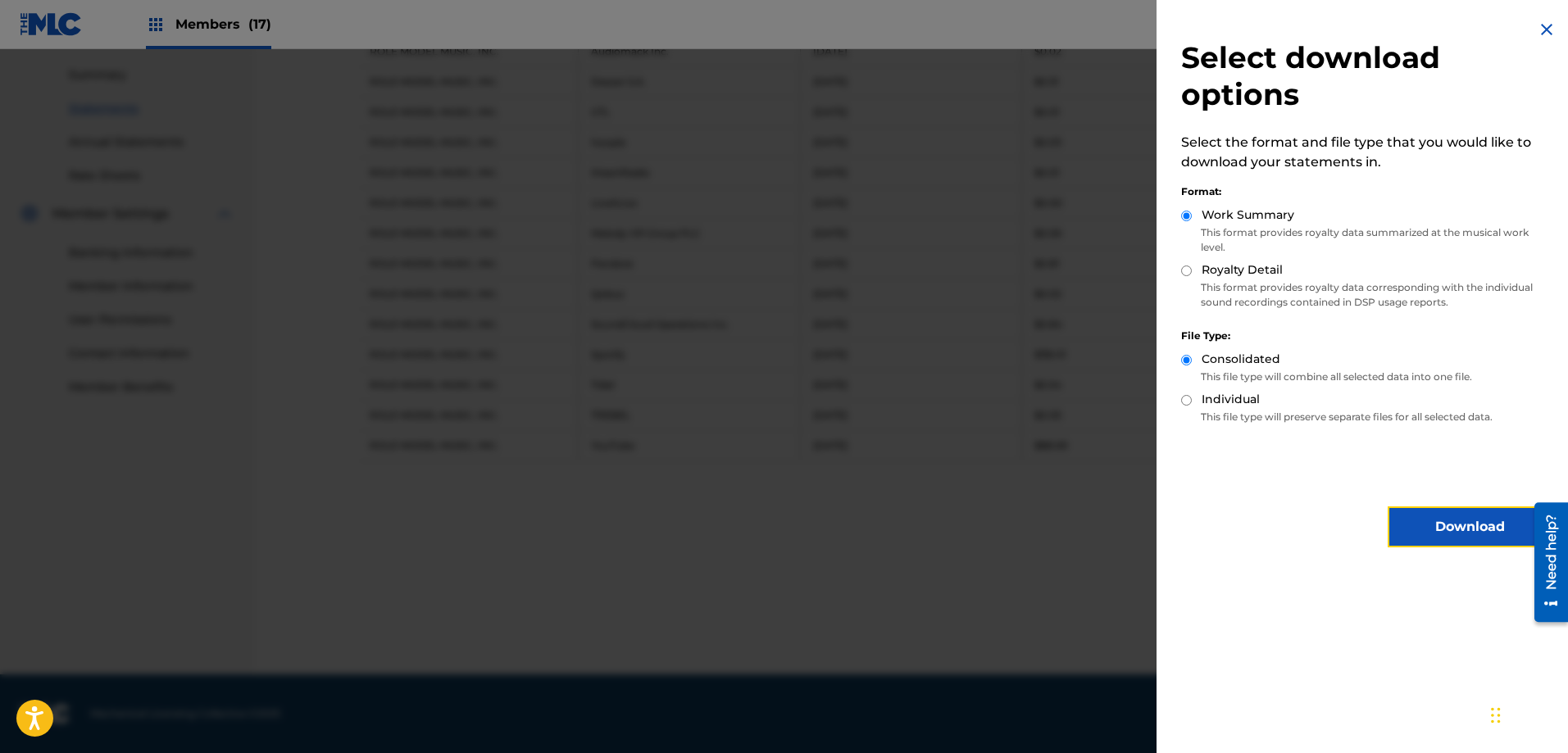
click at [1430, 527] on button "Download" at bounding box center [1470, 527] width 164 height 41
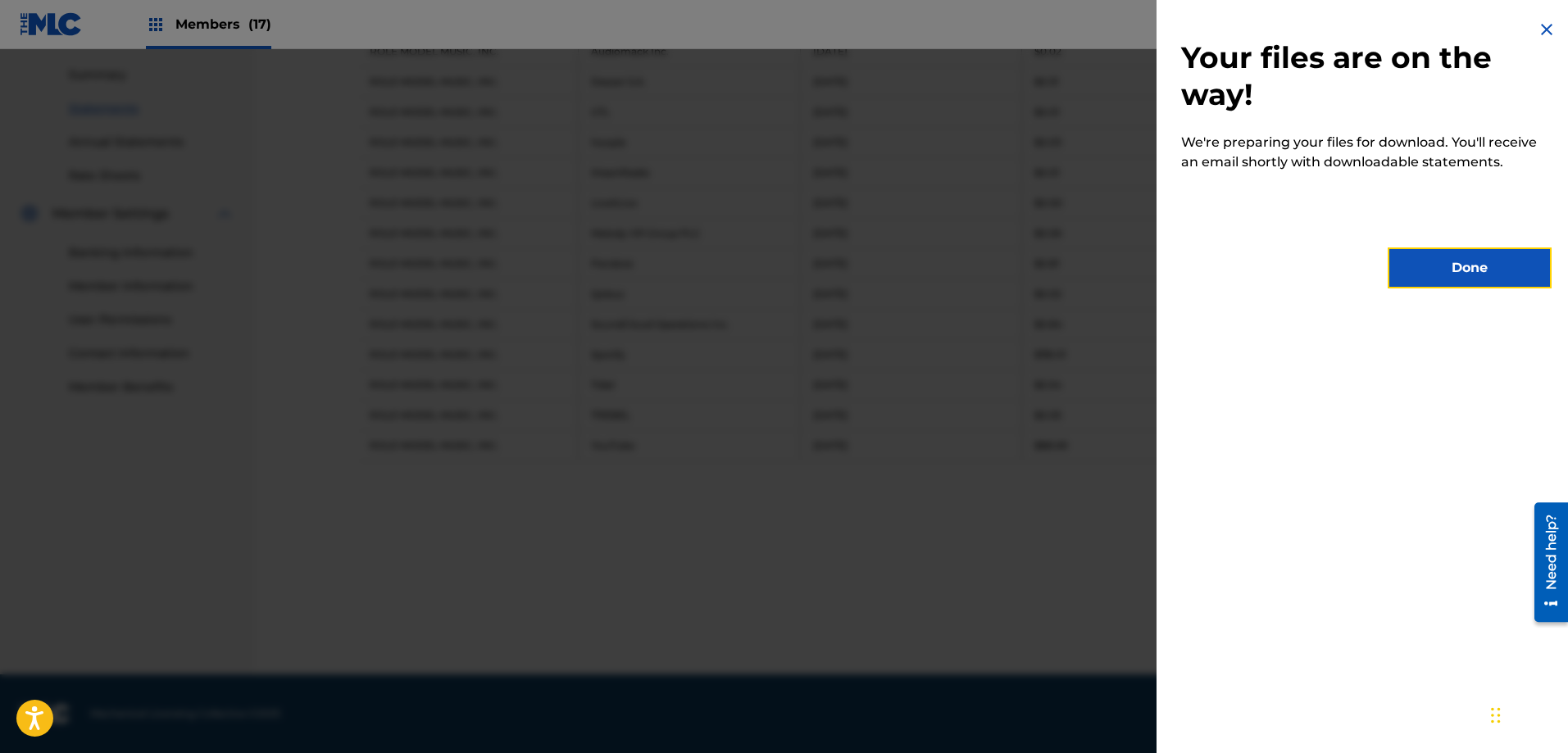
click at [1435, 257] on button "Done" at bounding box center [1470, 268] width 164 height 41
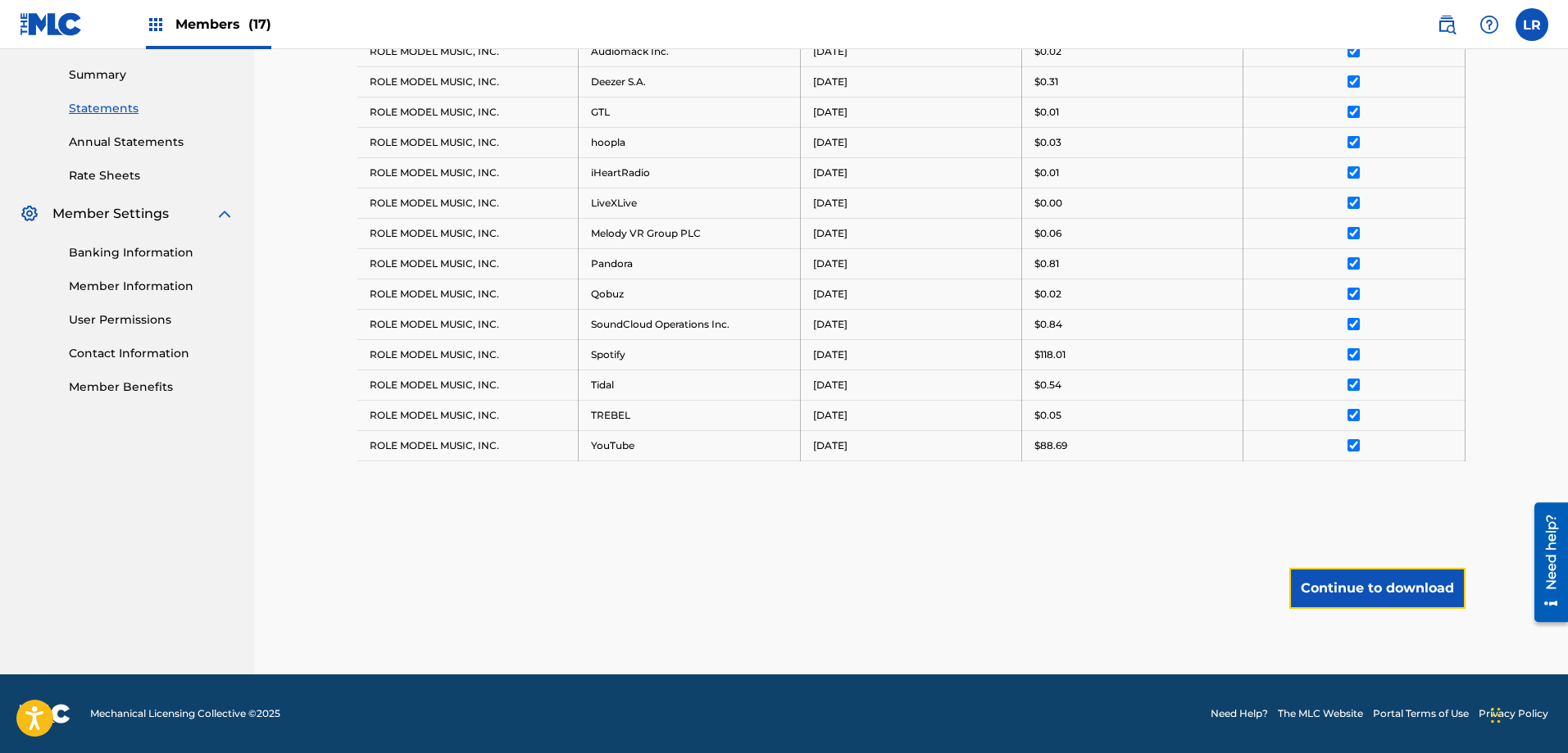
click at [1352, 584] on button "Continue to download" at bounding box center [1377, 588] width 176 height 41
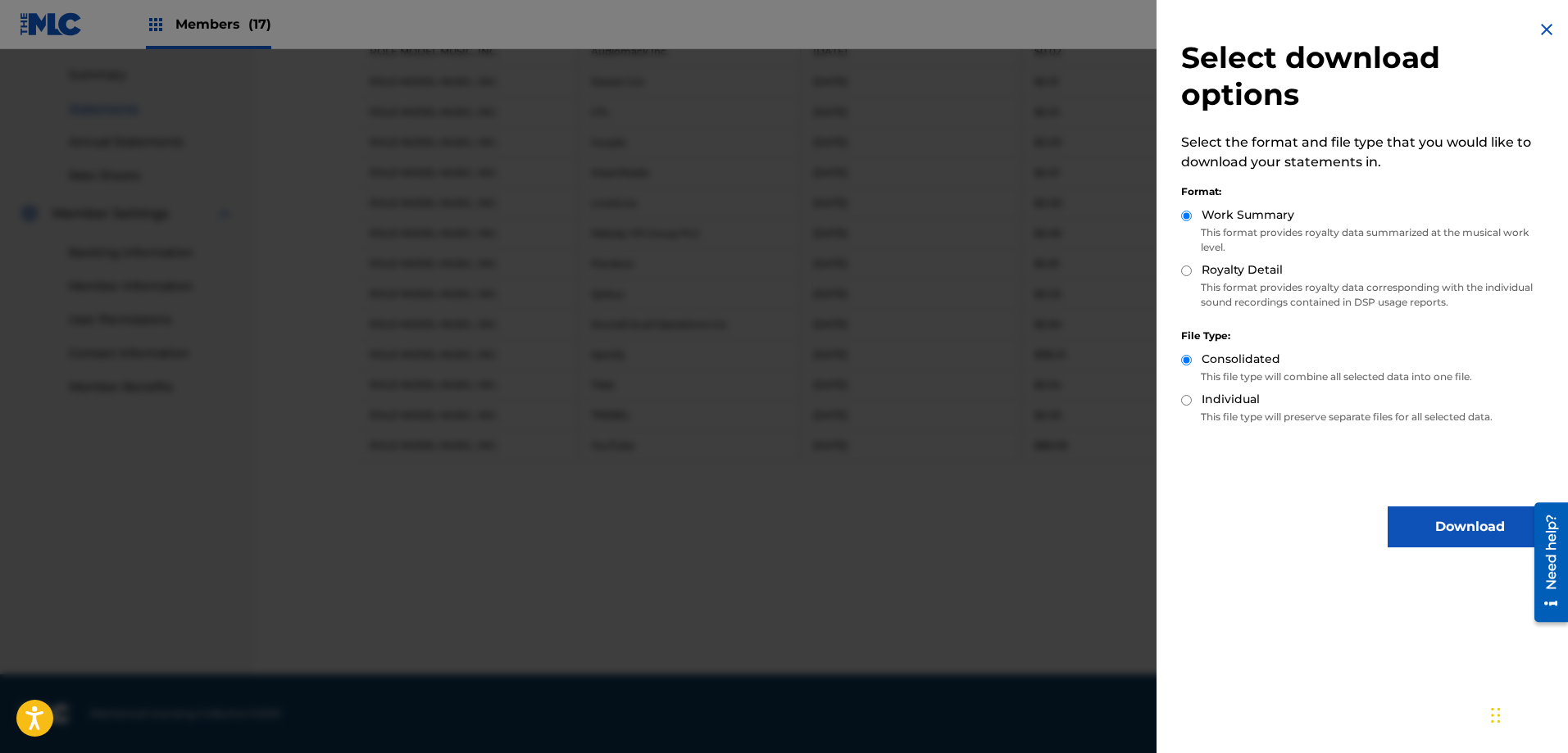
click at [1184, 270] on input "Royalty Detail" at bounding box center [1187, 271] width 11 height 11
radio input "true"
click at [1442, 522] on button "Download" at bounding box center [1470, 527] width 164 height 41
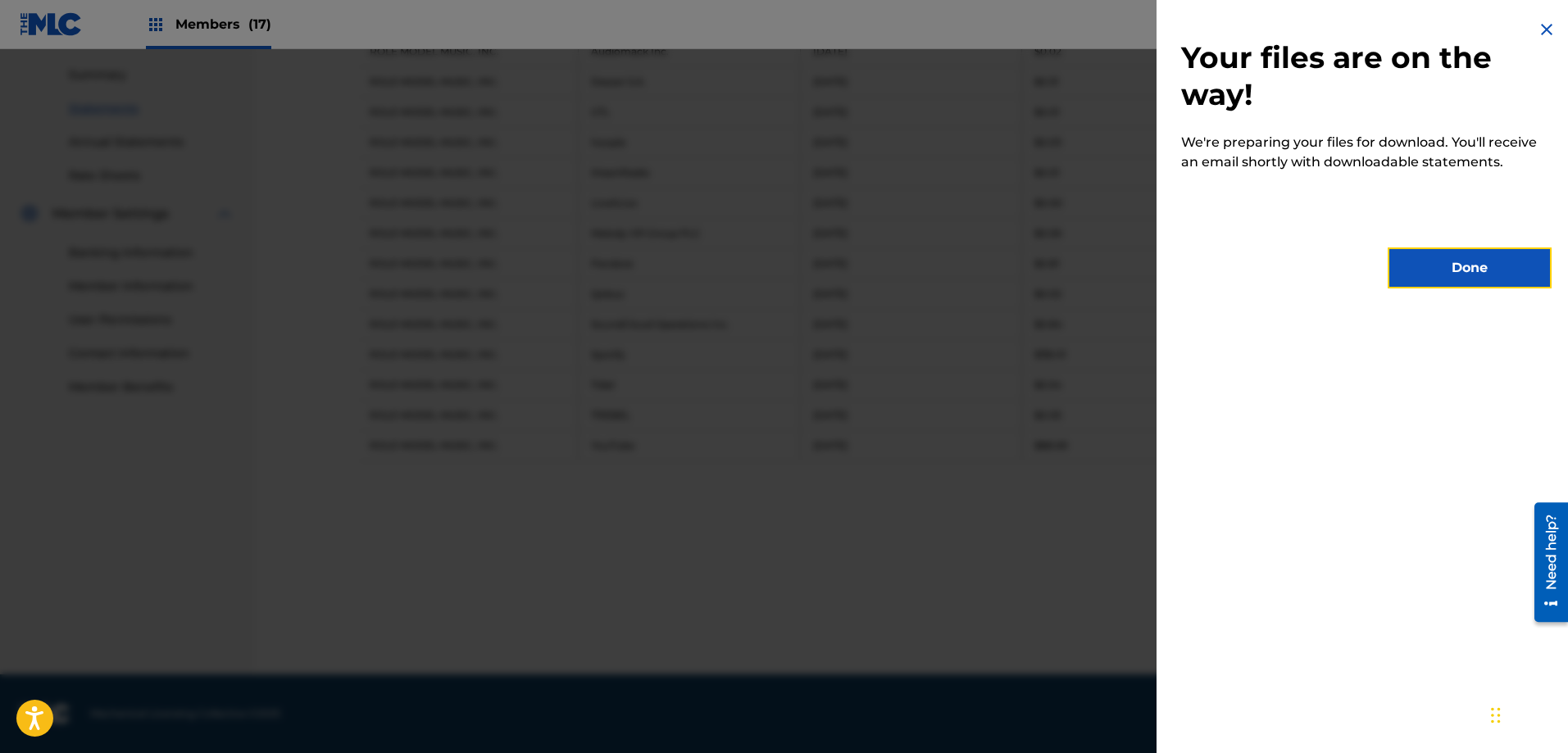
click at [1454, 267] on button "Done" at bounding box center [1470, 268] width 164 height 41
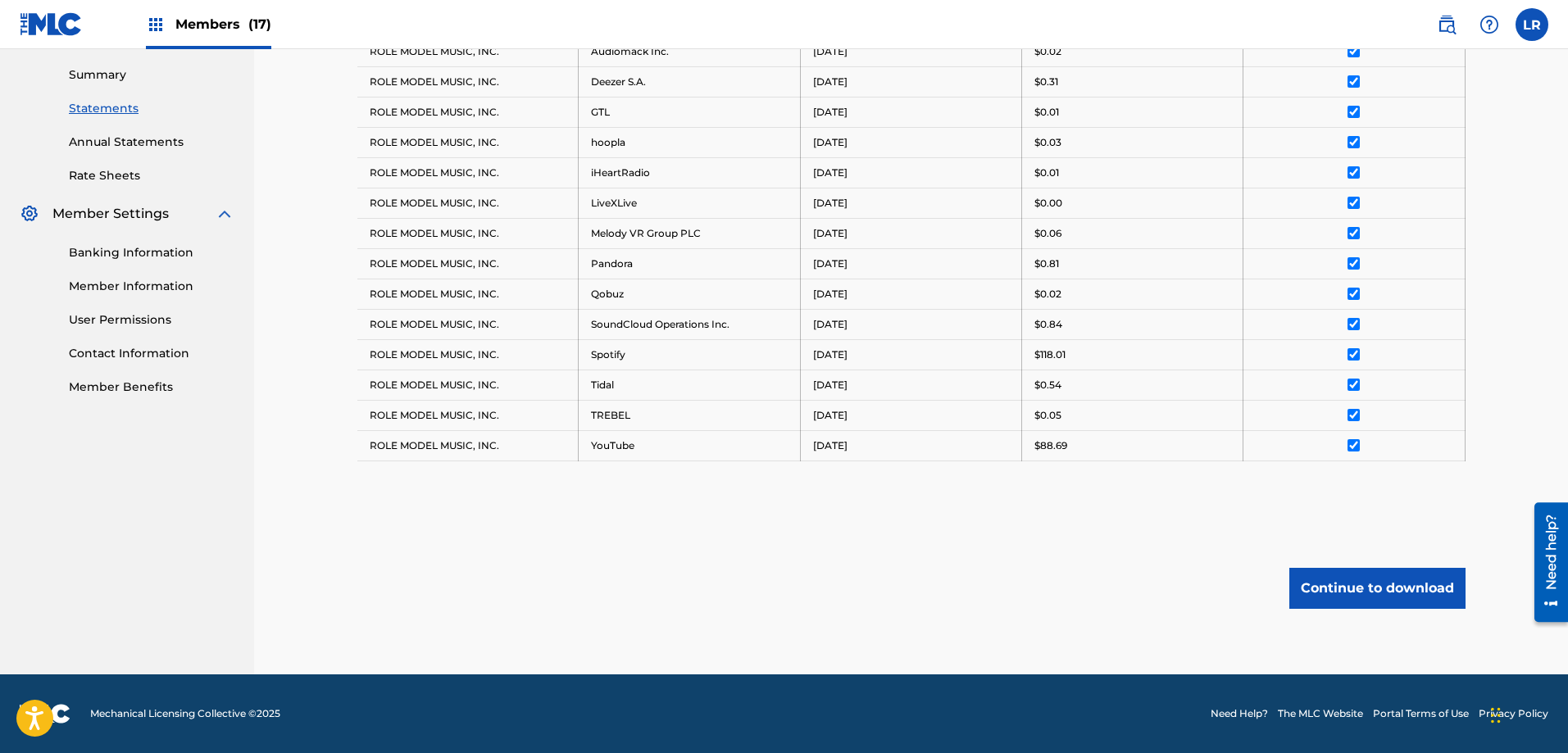
click at [792, 611] on div "Royalty Statements Select your desired payee from the Payee drop-down menu. The…" at bounding box center [911, 121] width 1108 height 1106
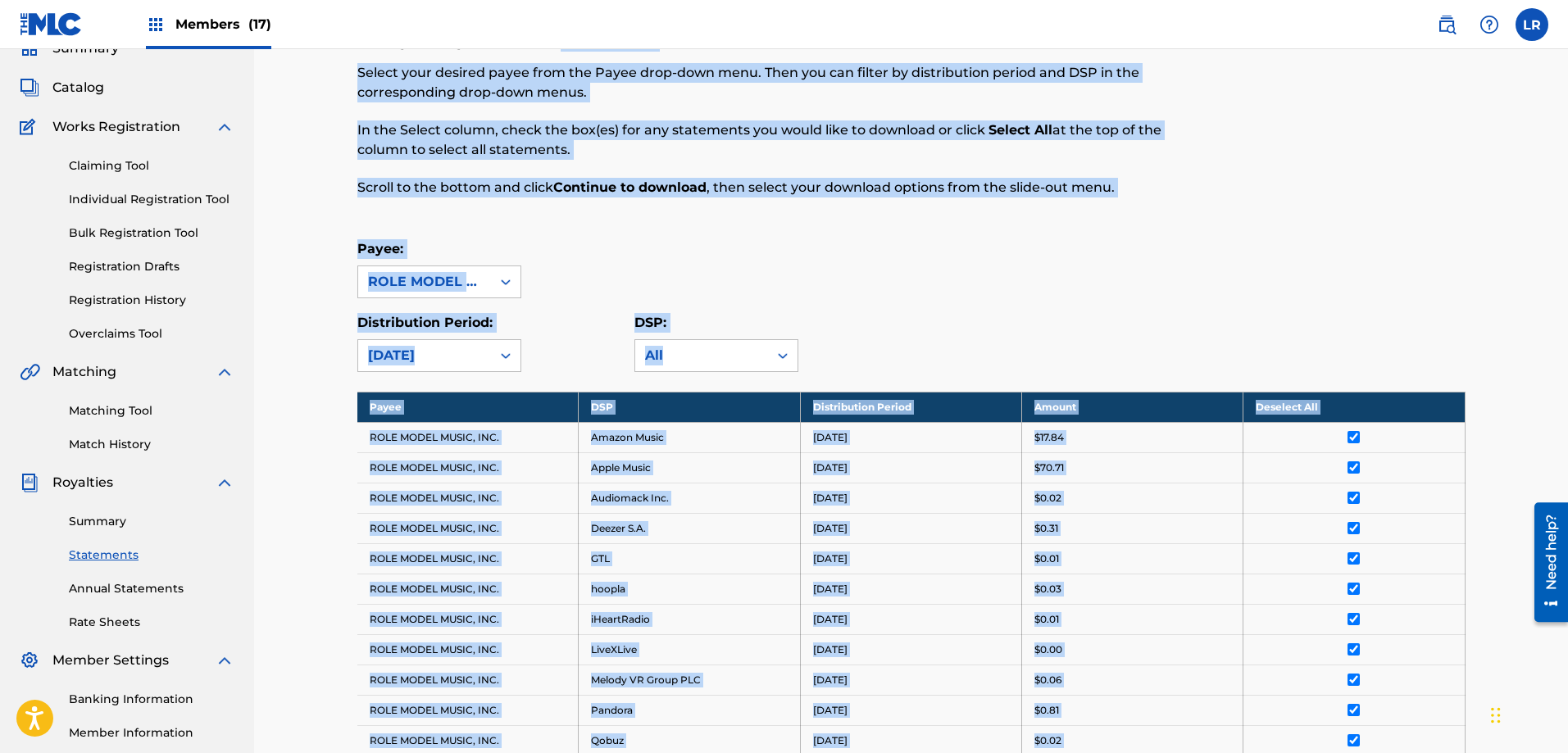
scroll to position [0, 0]
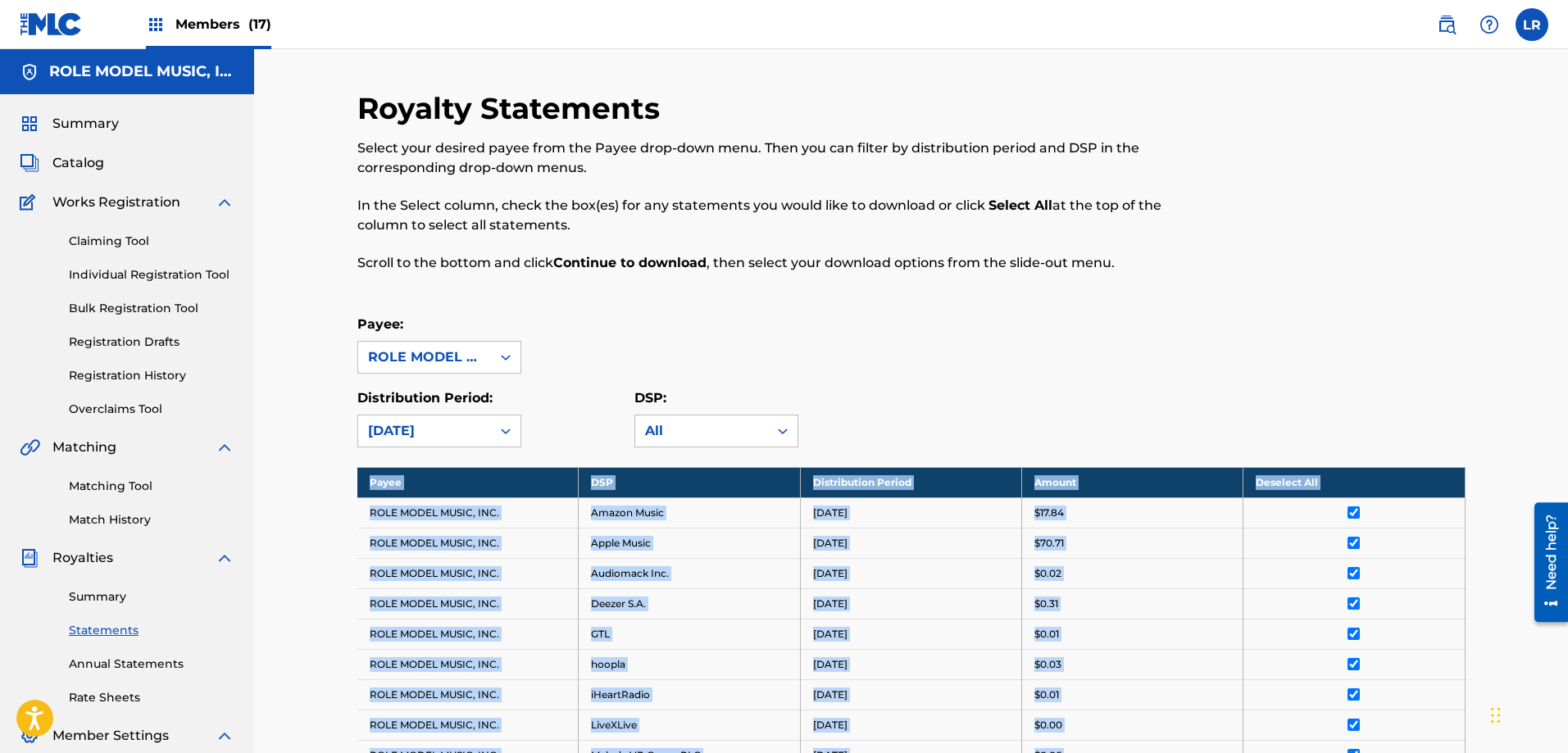
drag, startPoint x: 1089, startPoint y: 486, endPoint x: 361, endPoint y: 477, distance: 728.1
click at [361, 477] on tbody "Payee DSP Distribution Period Amount Deselect All ROLE MODEL MUSIC, INC. Amazon…" at bounding box center [911, 724] width 1108 height 516
copy tbody "Payee DSP Distribution Period Amount Deselect All ROLE MODEL MUSIC, INC. Amazon…"
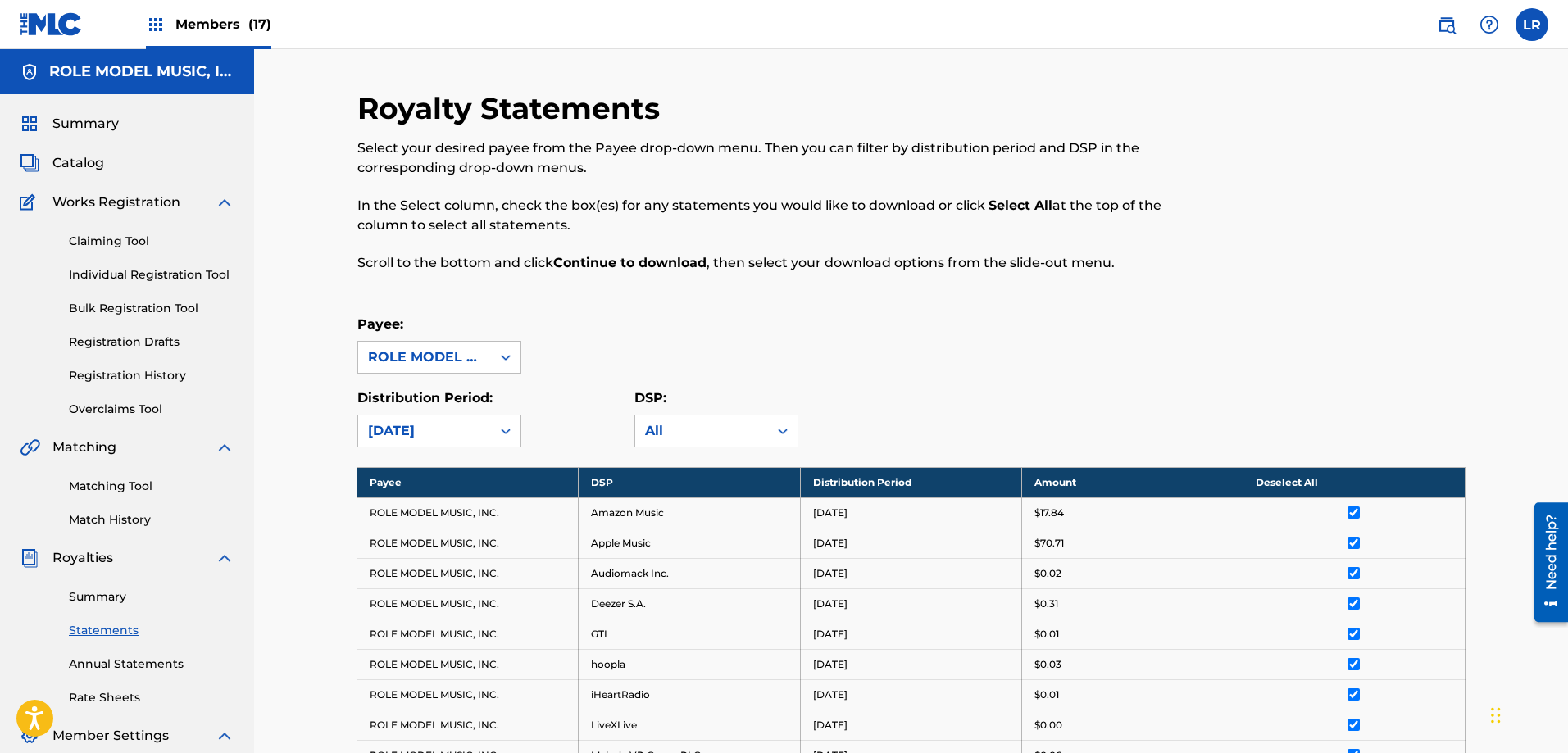
drag, startPoint x: 1208, startPoint y: 361, endPoint x: 1148, endPoint y: 366, distance: 60.2
click at [1208, 361] on div "Payee: ROLE MODEL MUSIC, INC." at bounding box center [911, 344] width 1108 height 59
